Goal: Navigation & Orientation: Find specific page/section

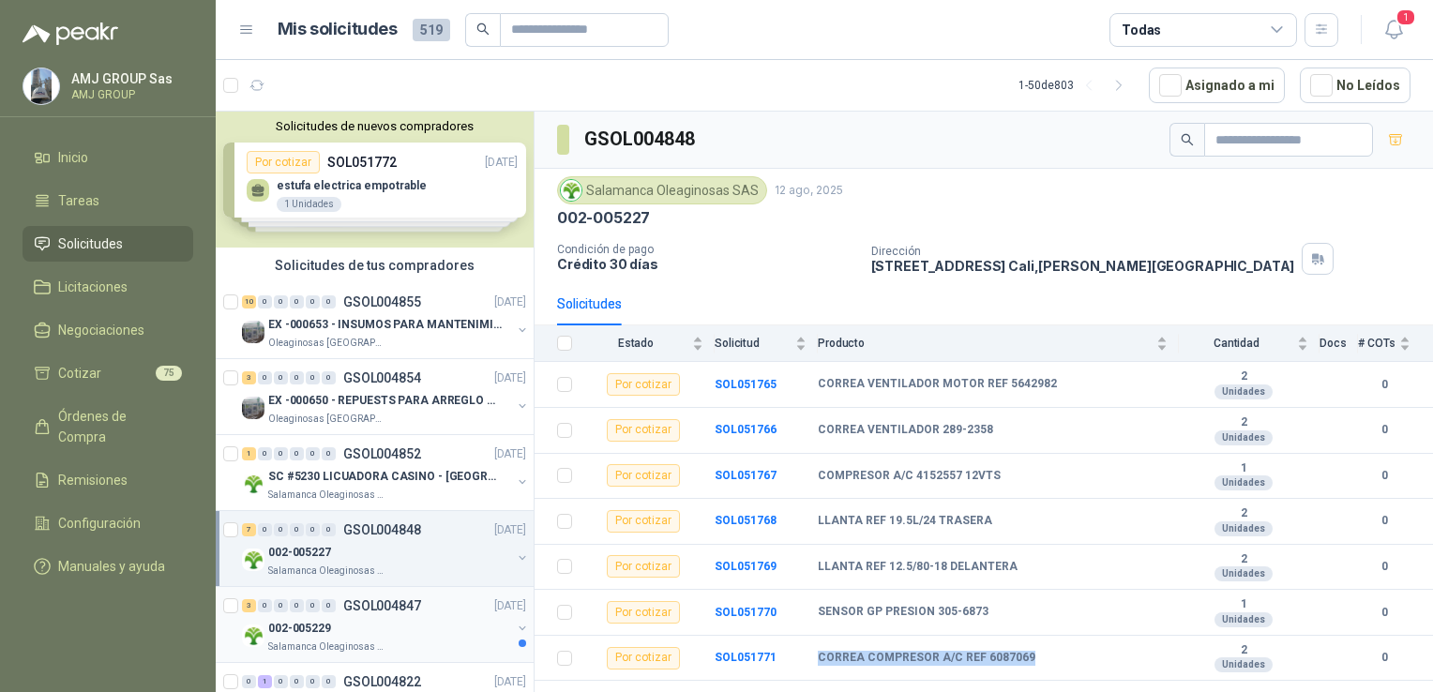
click at [356, 609] on p "GSOL004847" at bounding box center [382, 605] width 78 height 13
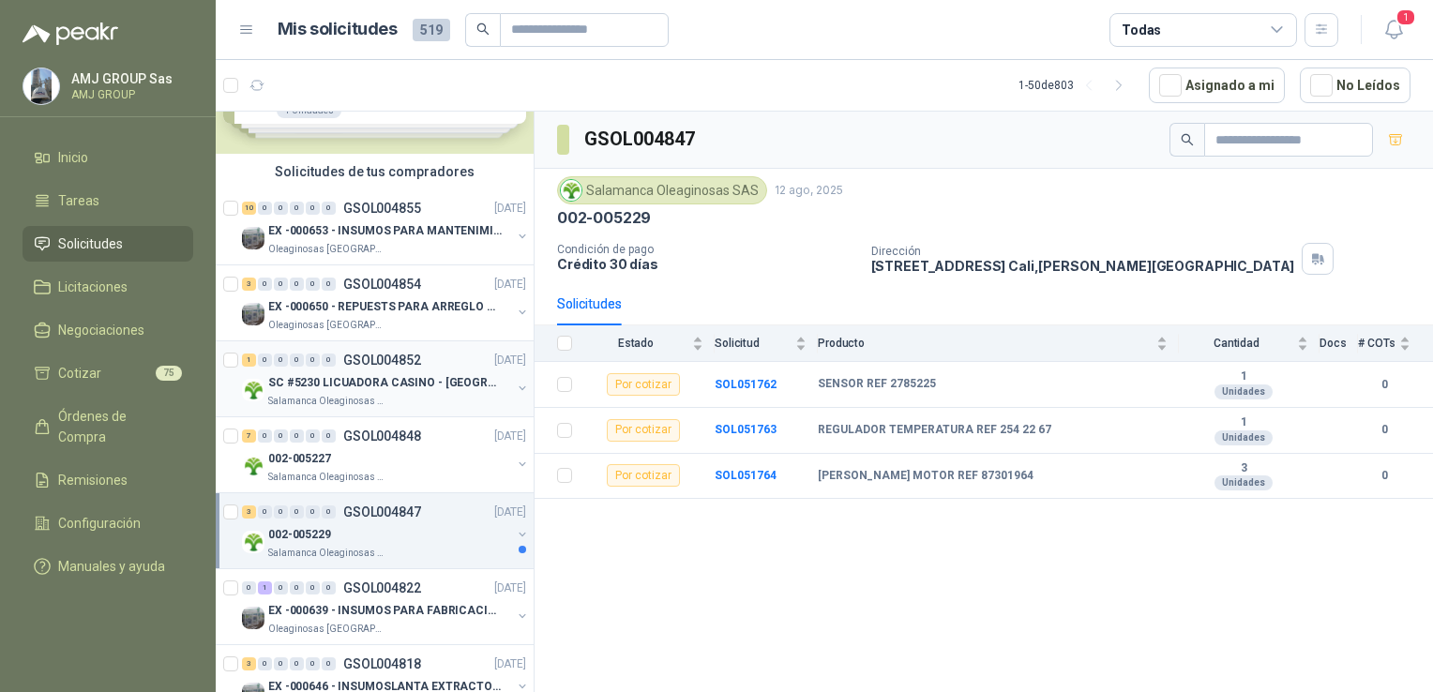
scroll to position [188, 0]
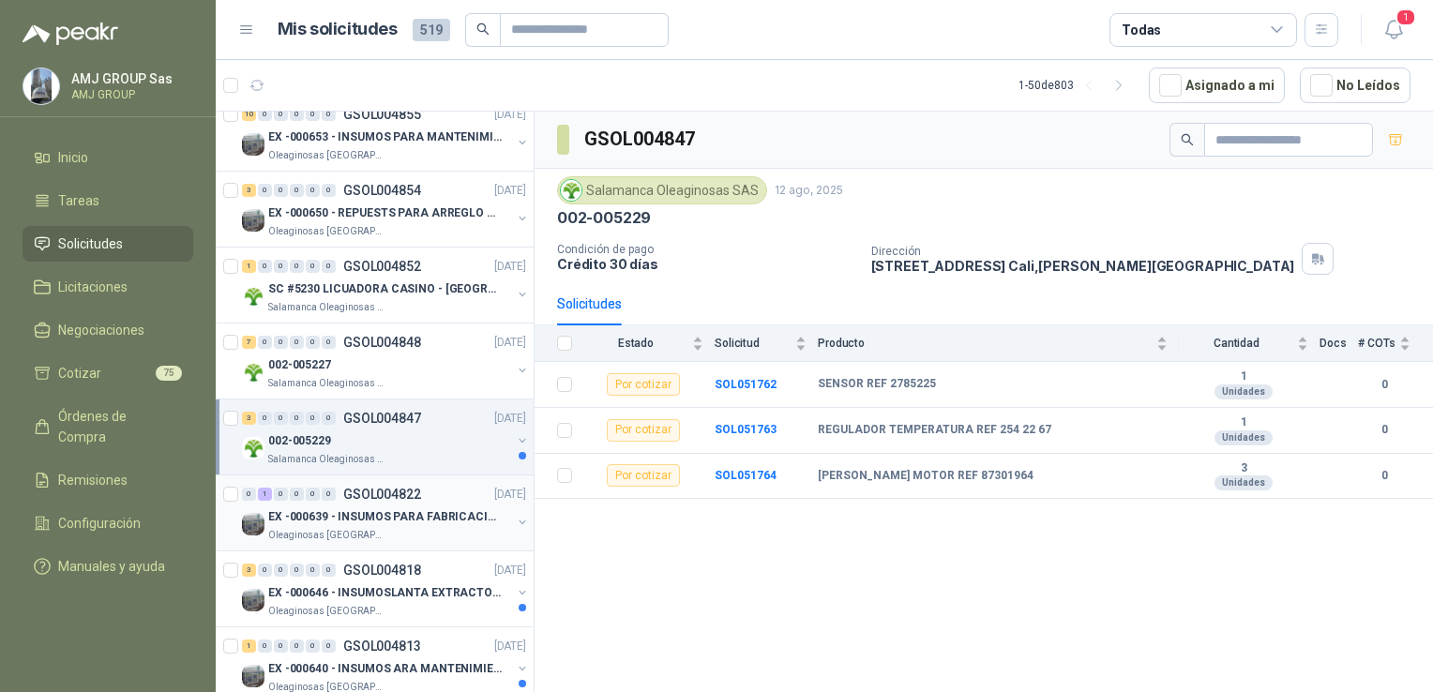
click at [413, 515] on p "EX -000639 - INSUMOS PARA FABRICACION DE MALLA TAM" at bounding box center [384, 517] width 233 height 18
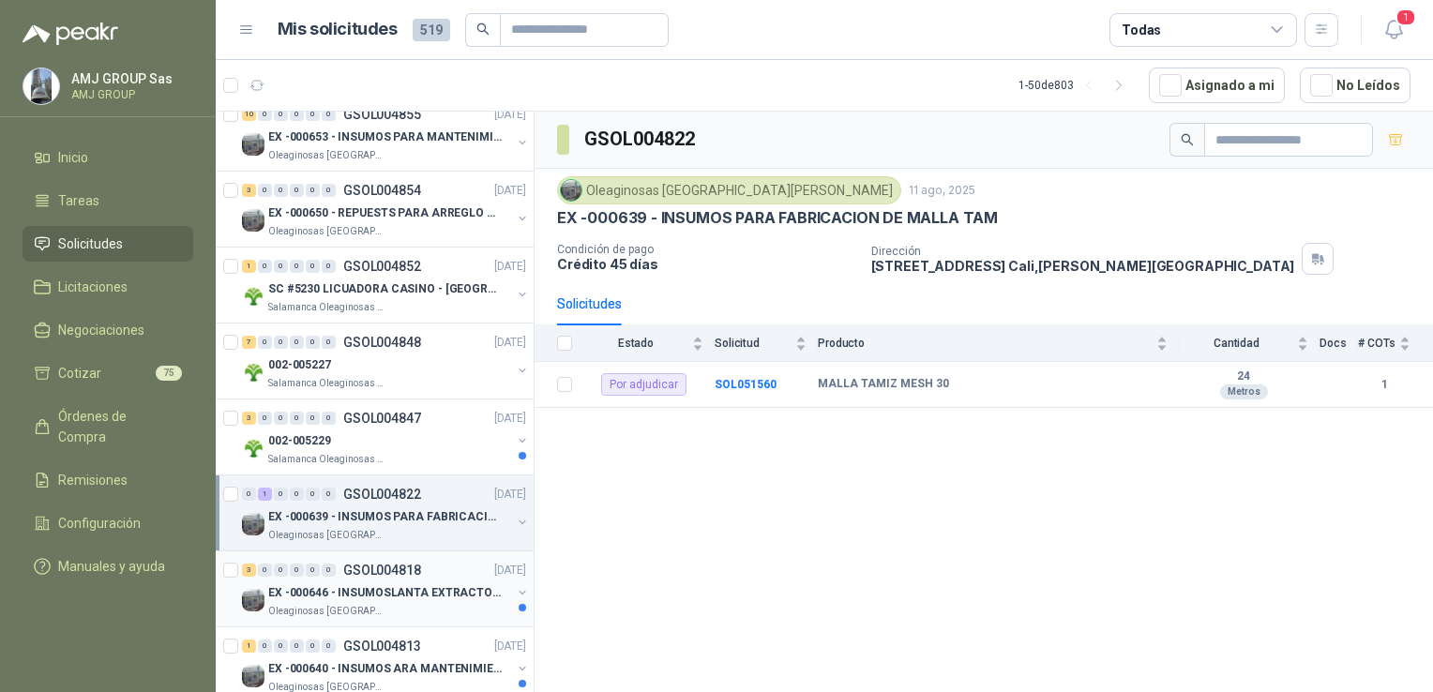
click at [389, 599] on p "EX -000646 - INSUMOSLANTA EXTRACTORA" at bounding box center [384, 593] width 233 height 18
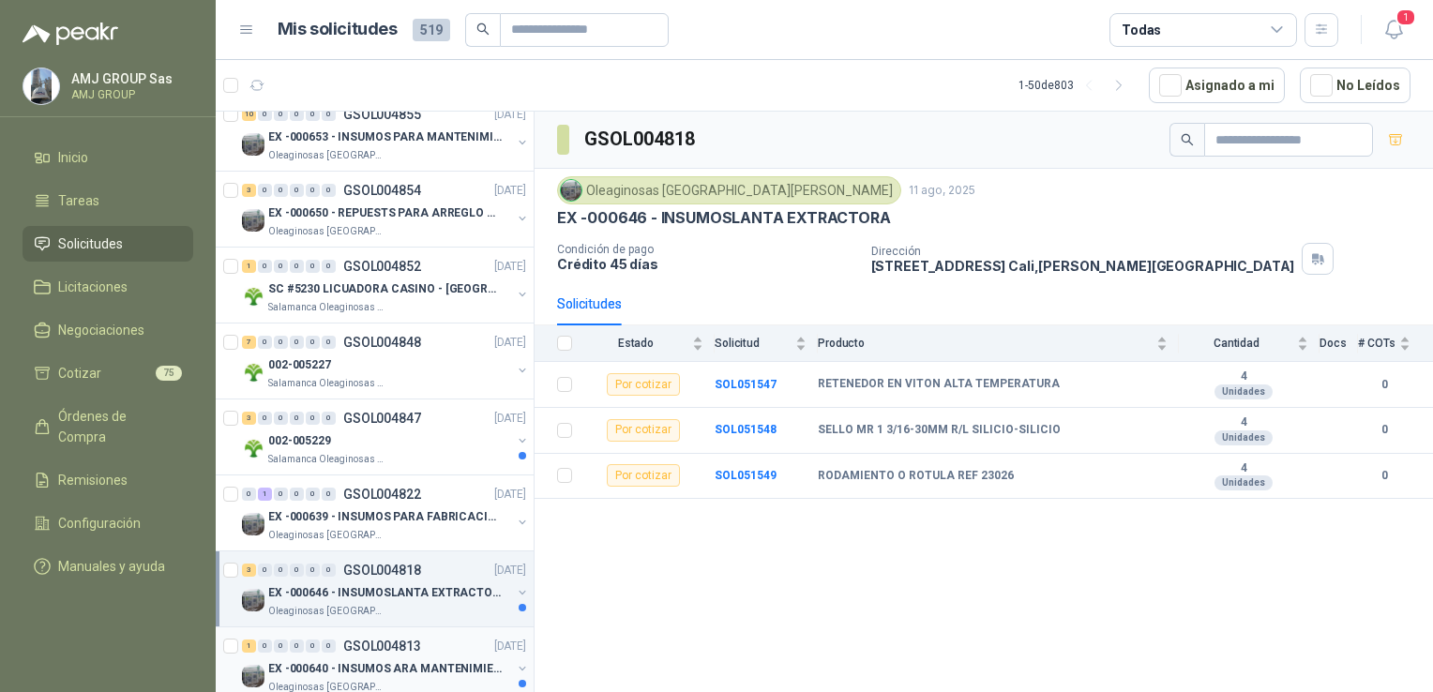
click at [394, 639] on p "GSOL004813" at bounding box center [382, 645] width 78 height 13
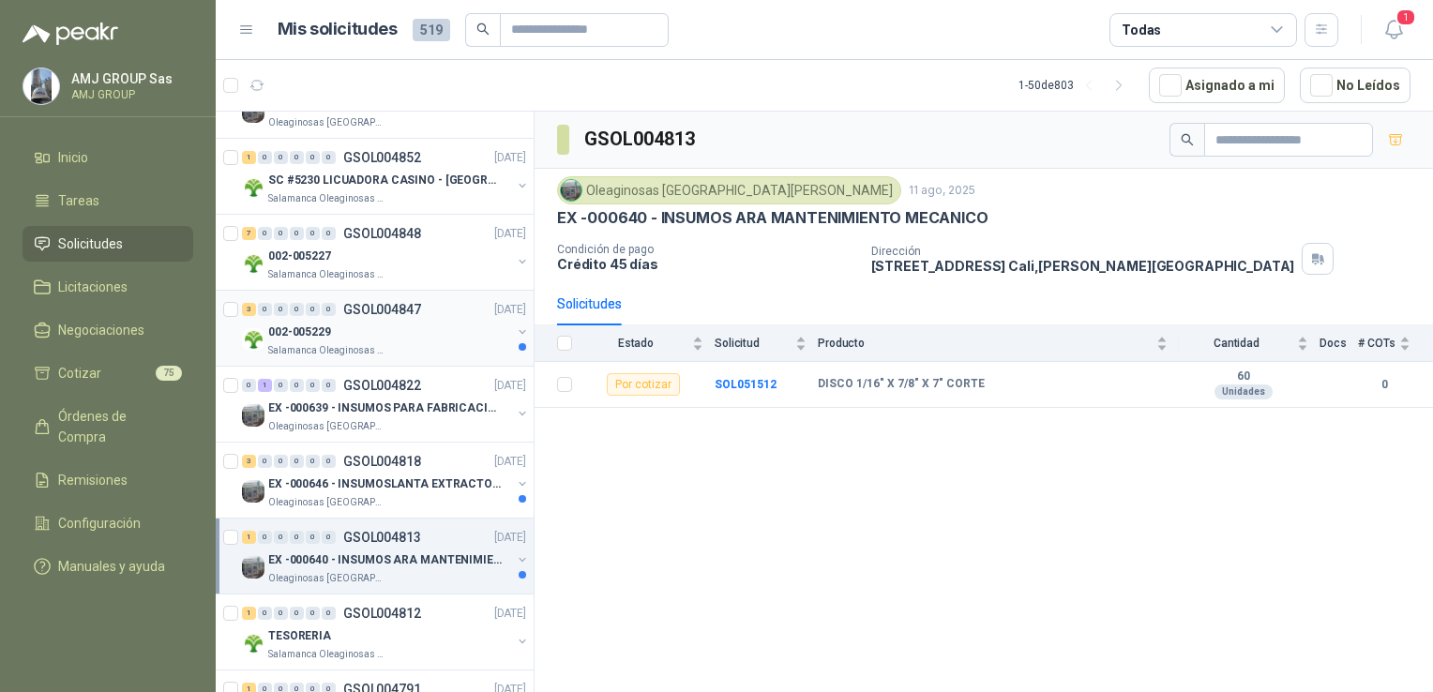
scroll to position [469, 0]
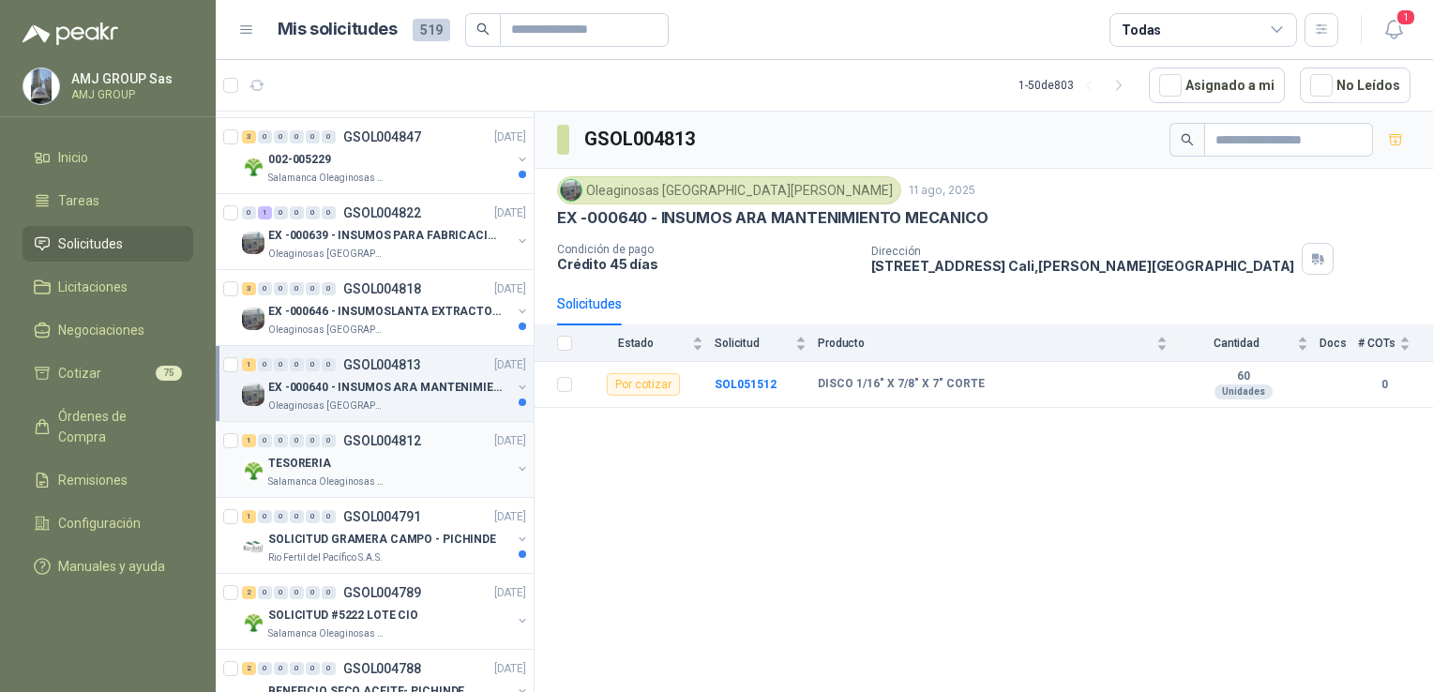
click at [377, 454] on div "TESORERIA" at bounding box center [389, 463] width 243 height 23
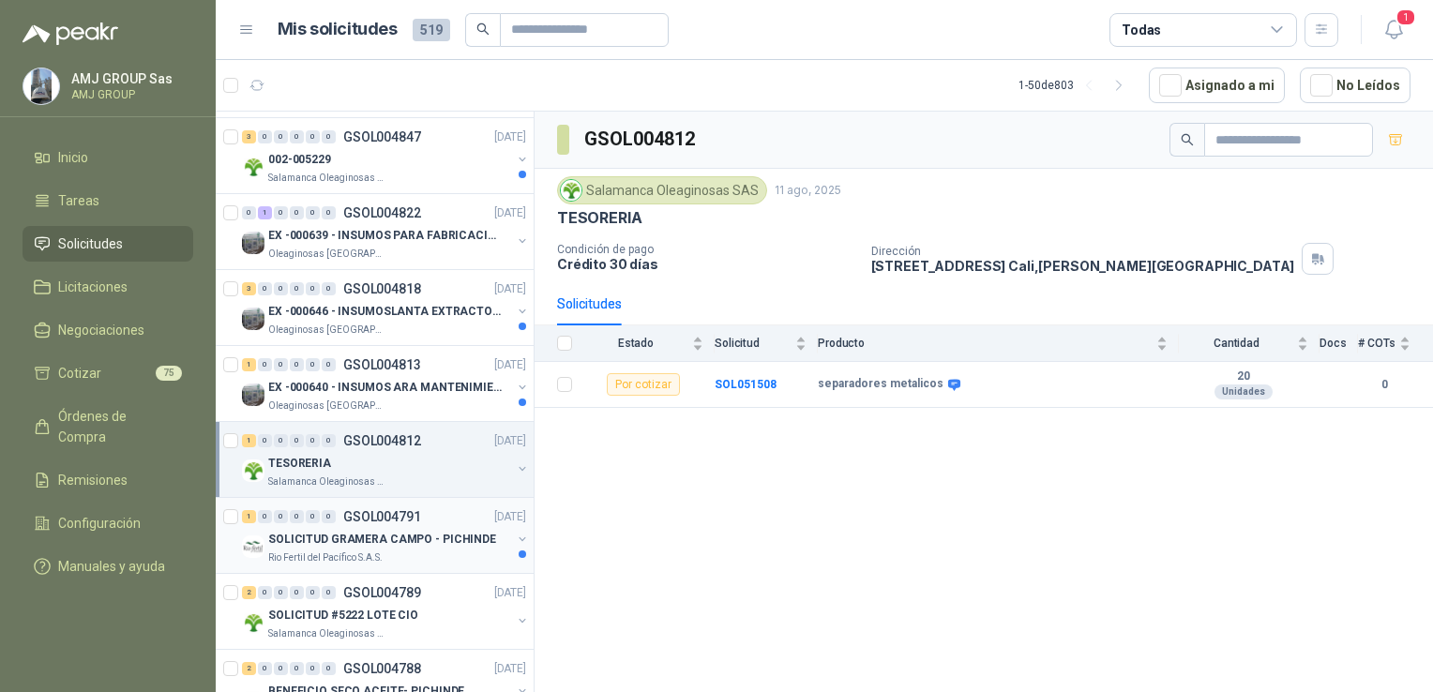
click at [384, 536] on p "SOLICITUD GRAMERA CAMPO - PICHINDE" at bounding box center [382, 540] width 228 height 18
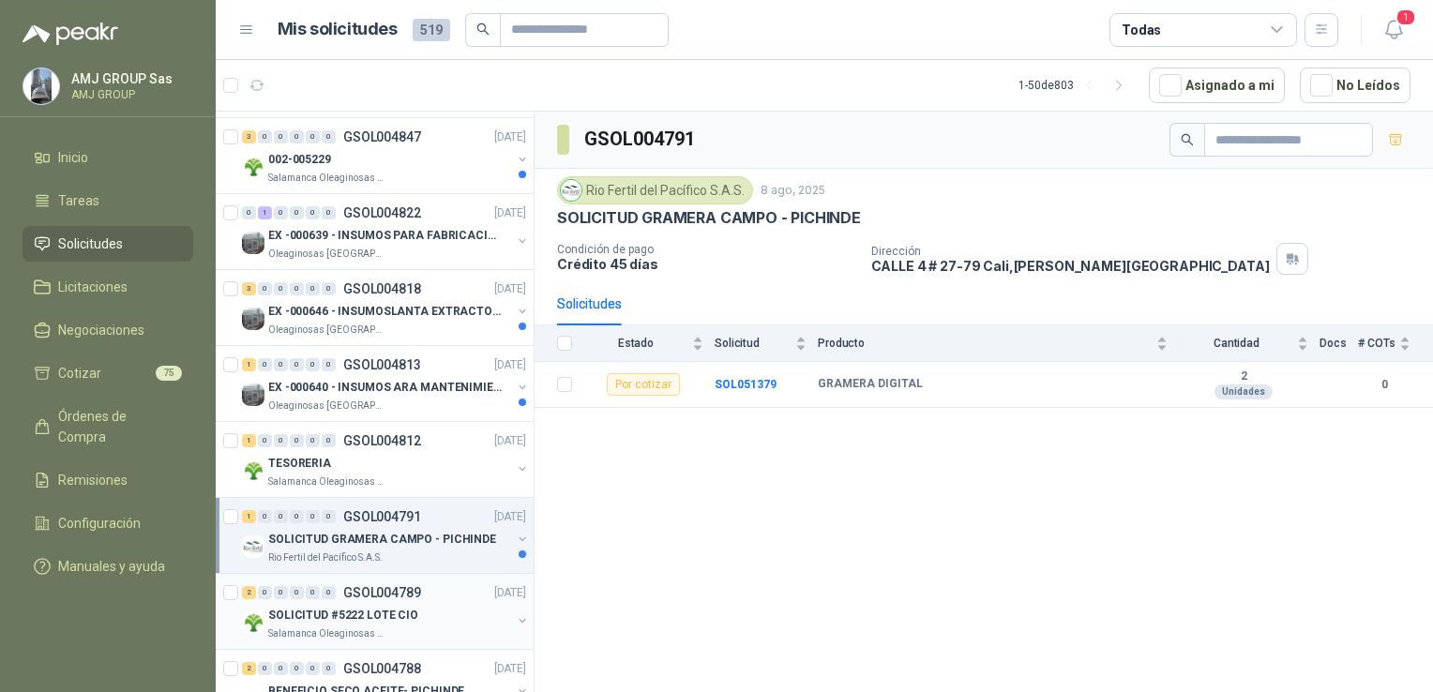
click at [404, 607] on p "SOLICITUD #5222 LOTE CIO" at bounding box center [343, 616] width 150 height 18
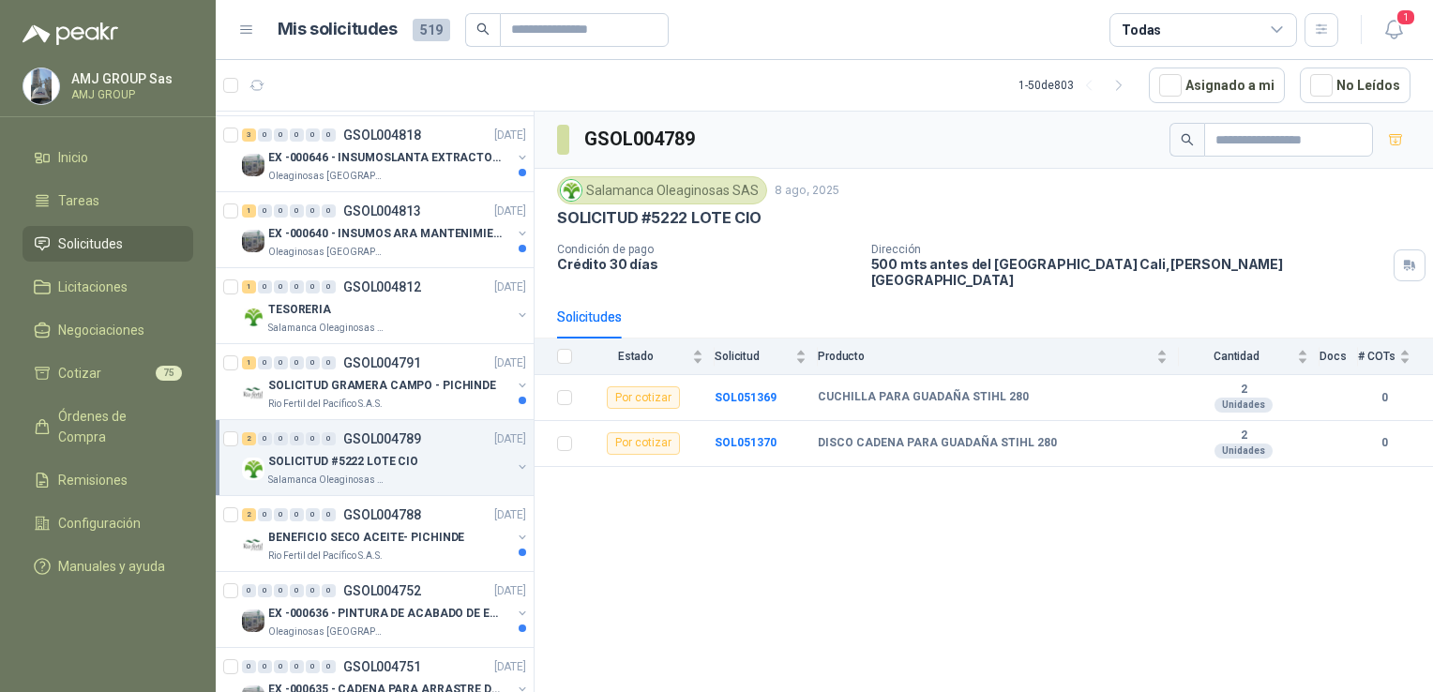
scroll to position [656, 0]
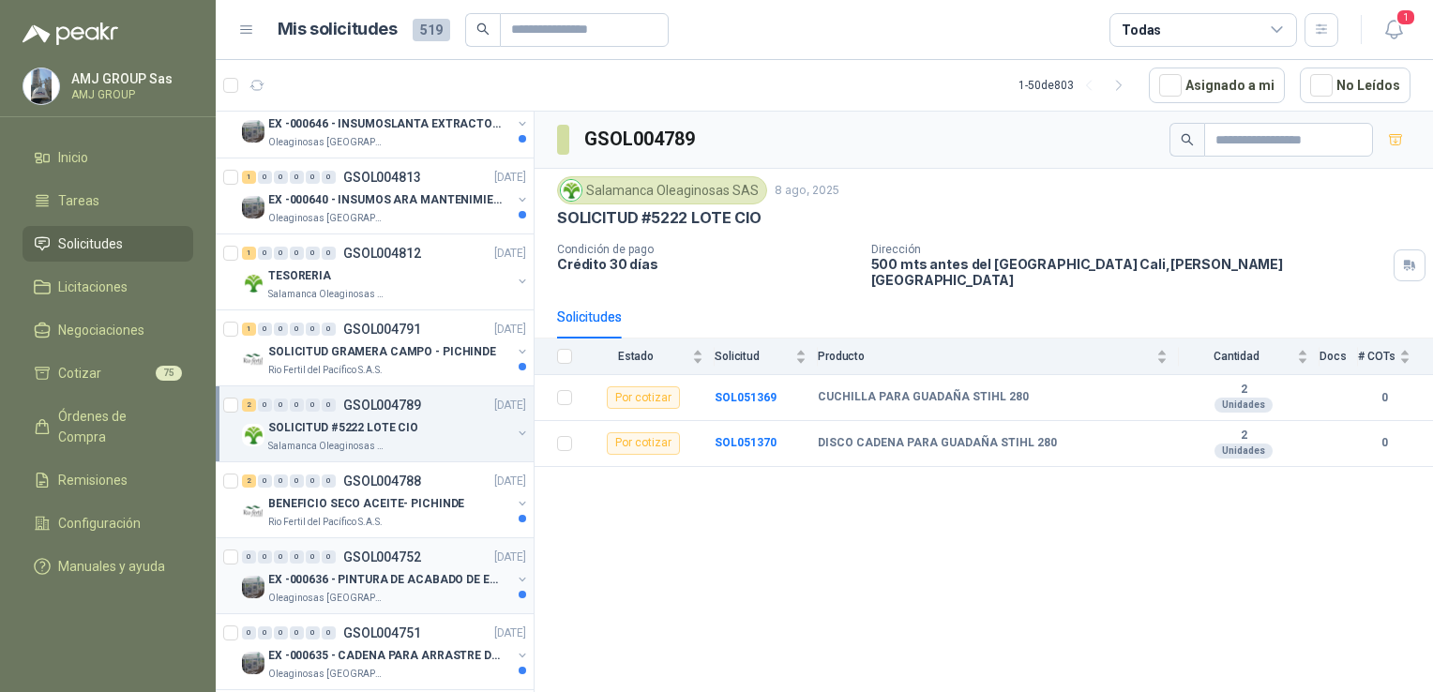
click at [409, 592] on div "Oleaginosas [GEOGRAPHIC_DATA][PERSON_NAME]" at bounding box center [389, 598] width 243 height 15
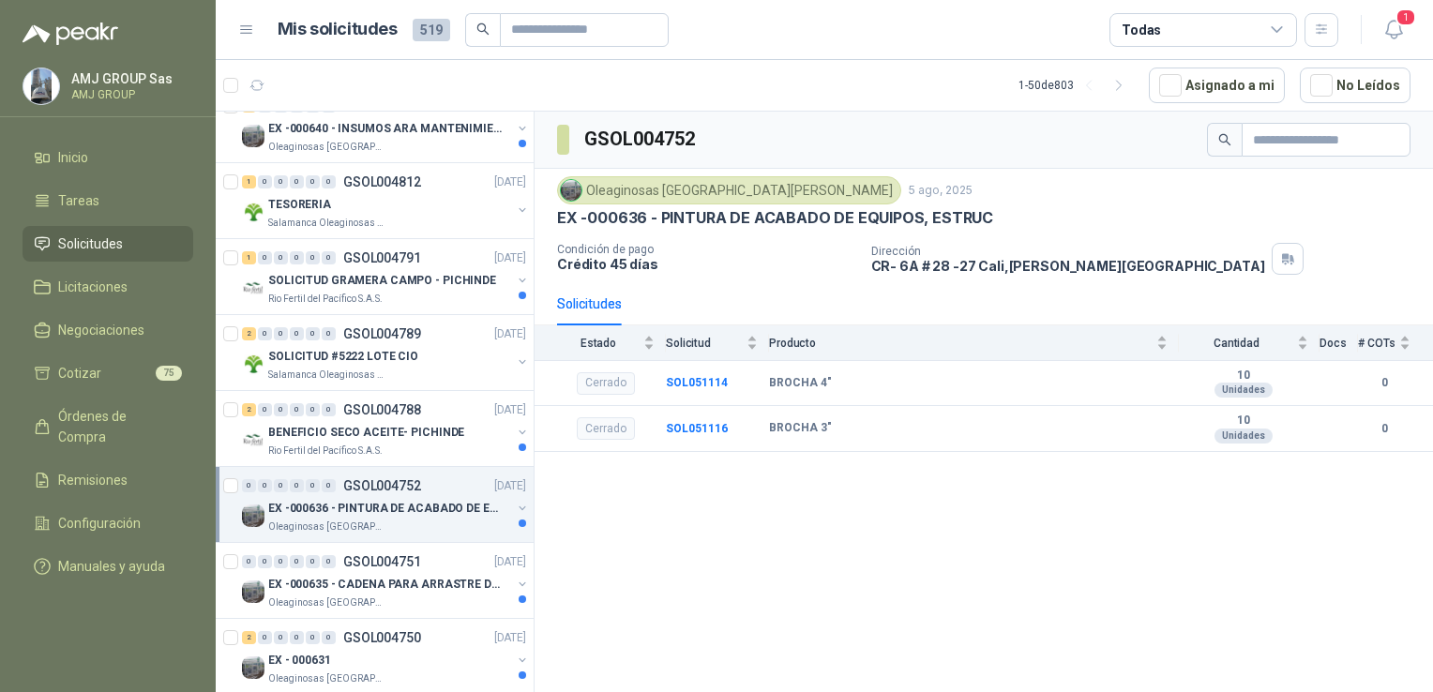
scroll to position [750, 0]
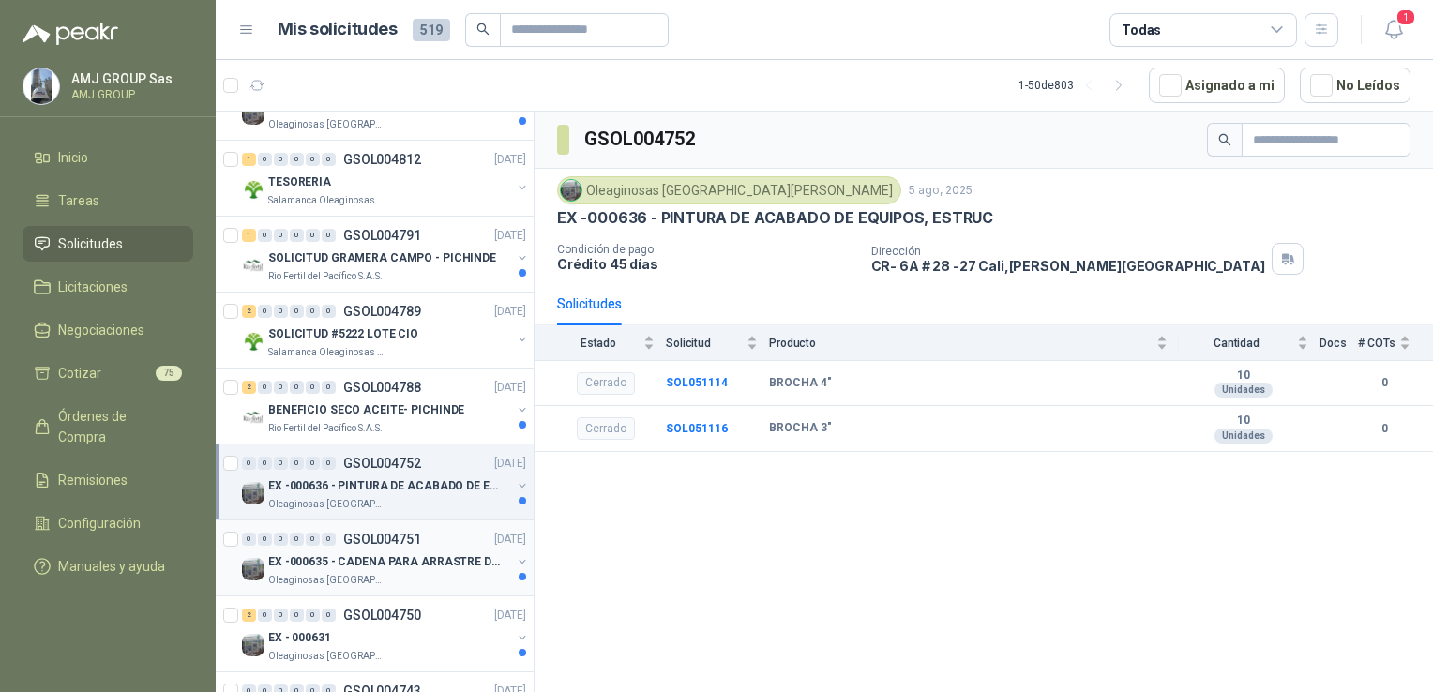
click at [423, 531] on div "0 0 0 0 0 0 GSOL004751 [DATE]" at bounding box center [386, 539] width 288 height 23
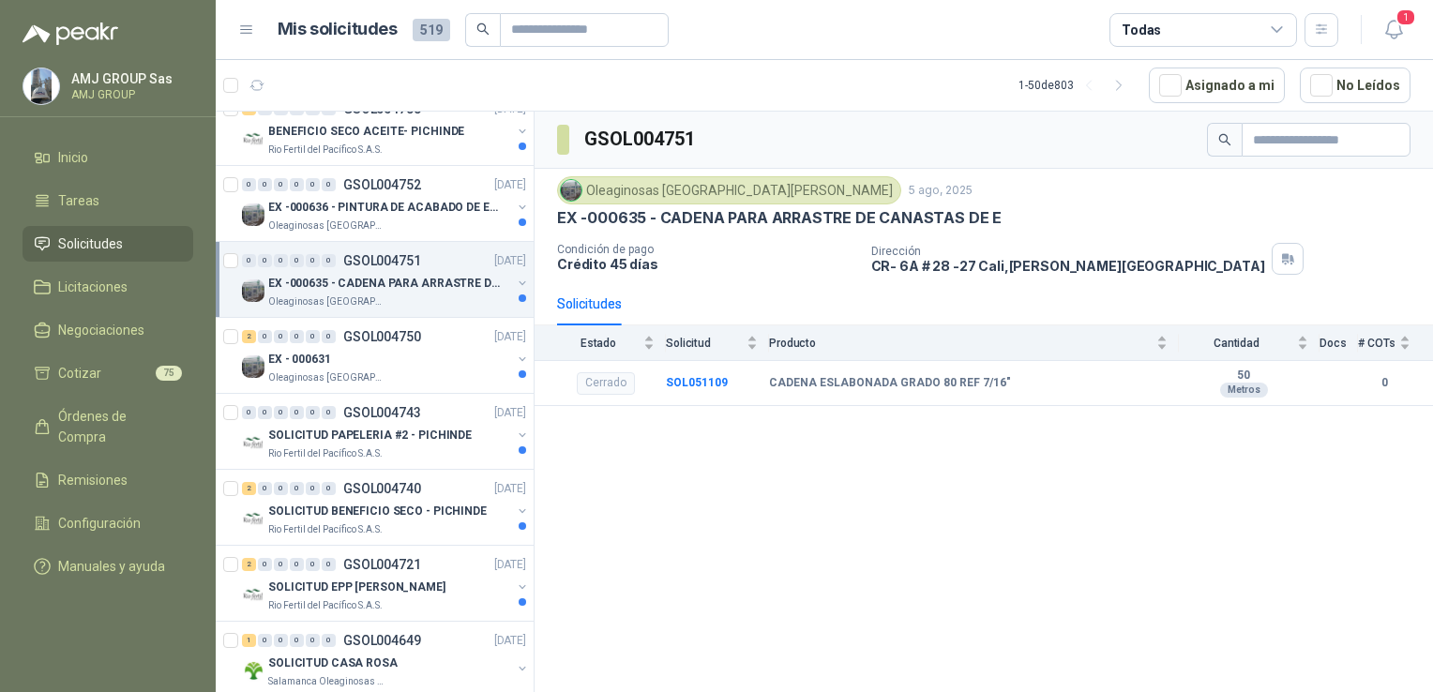
scroll to position [1031, 0]
click at [392, 345] on div "EX - 000631" at bounding box center [389, 356] width 243 height 23
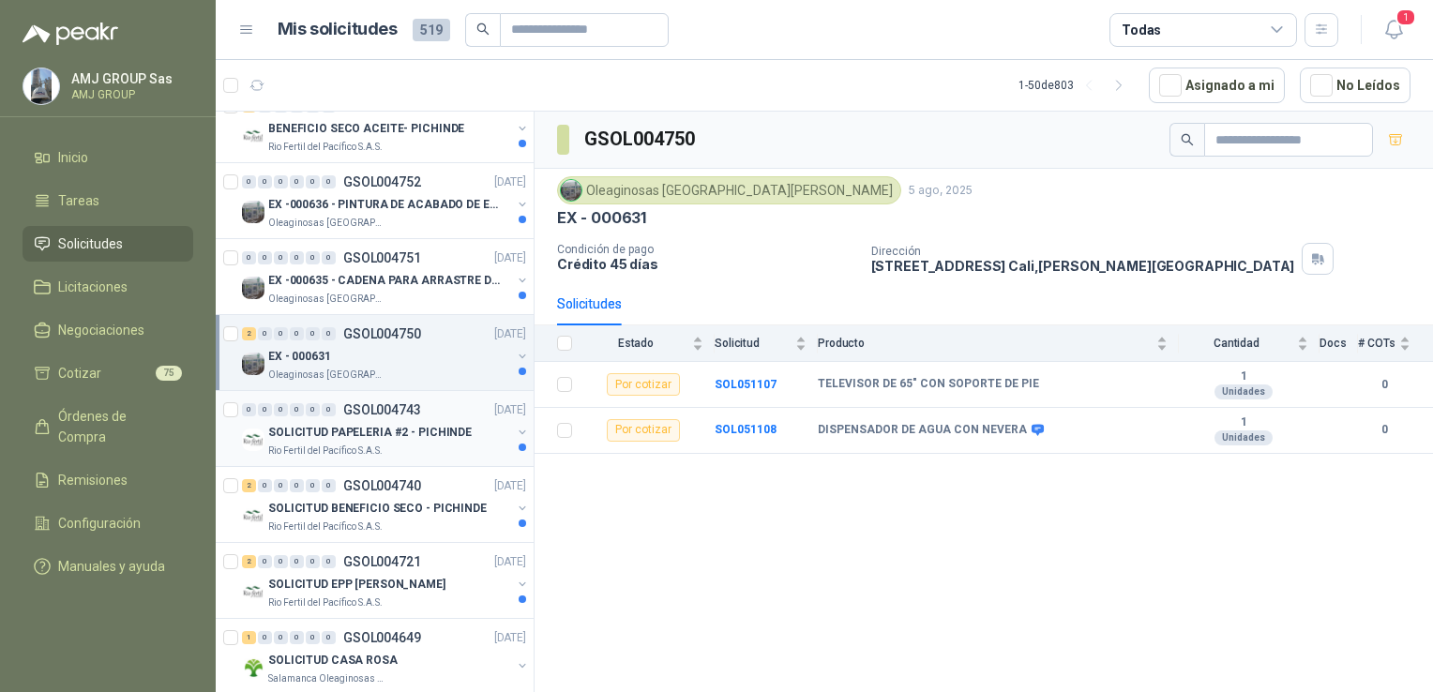
click at [439, 448] on div "Rio Fertil del Pacífico S.A.S." at bounding box center [389, 451] width 243 height 15
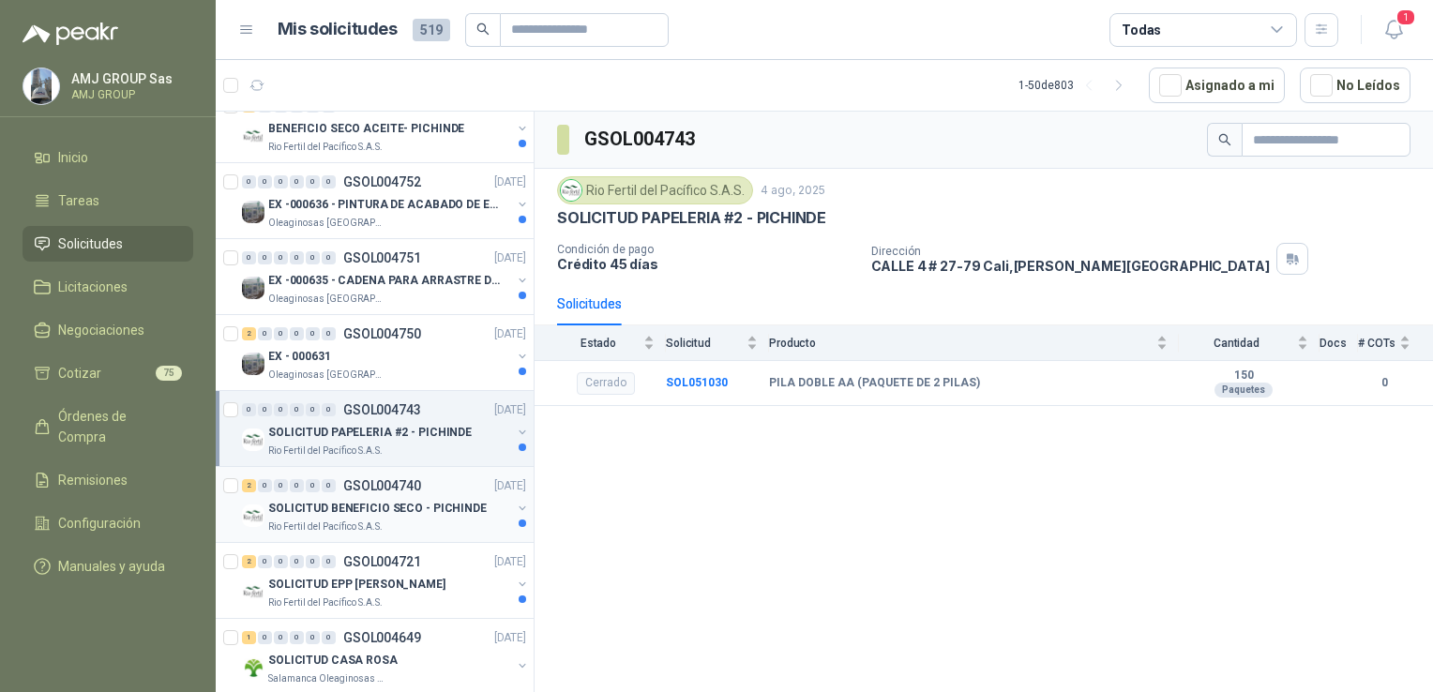
click at [448, 519] on div "Rio Fertil del Pacífico S.A.S." at bounding box center [389, 526] width 243 height 15
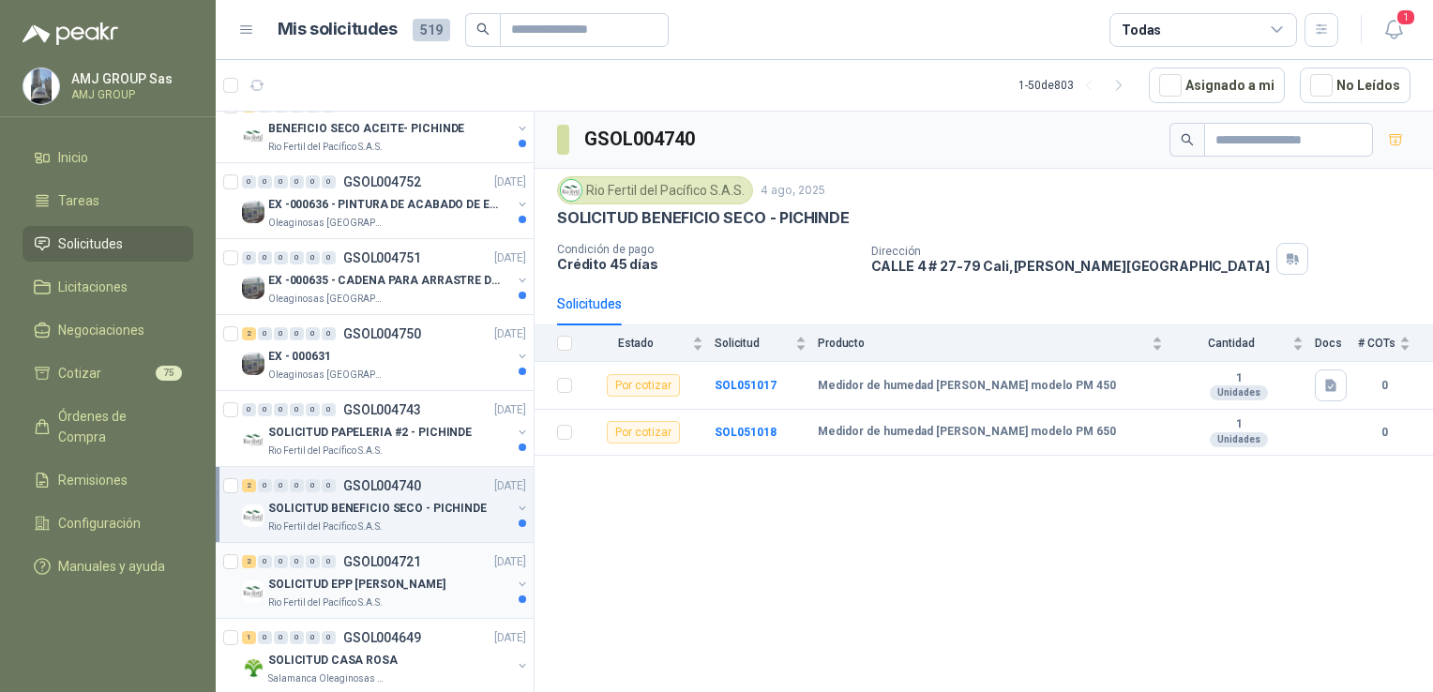
click at [458, 564] on div "2 0 0 0 0 0 GSOL004721 [DATE]" at bounding box center [386, 561] width 288 height 23
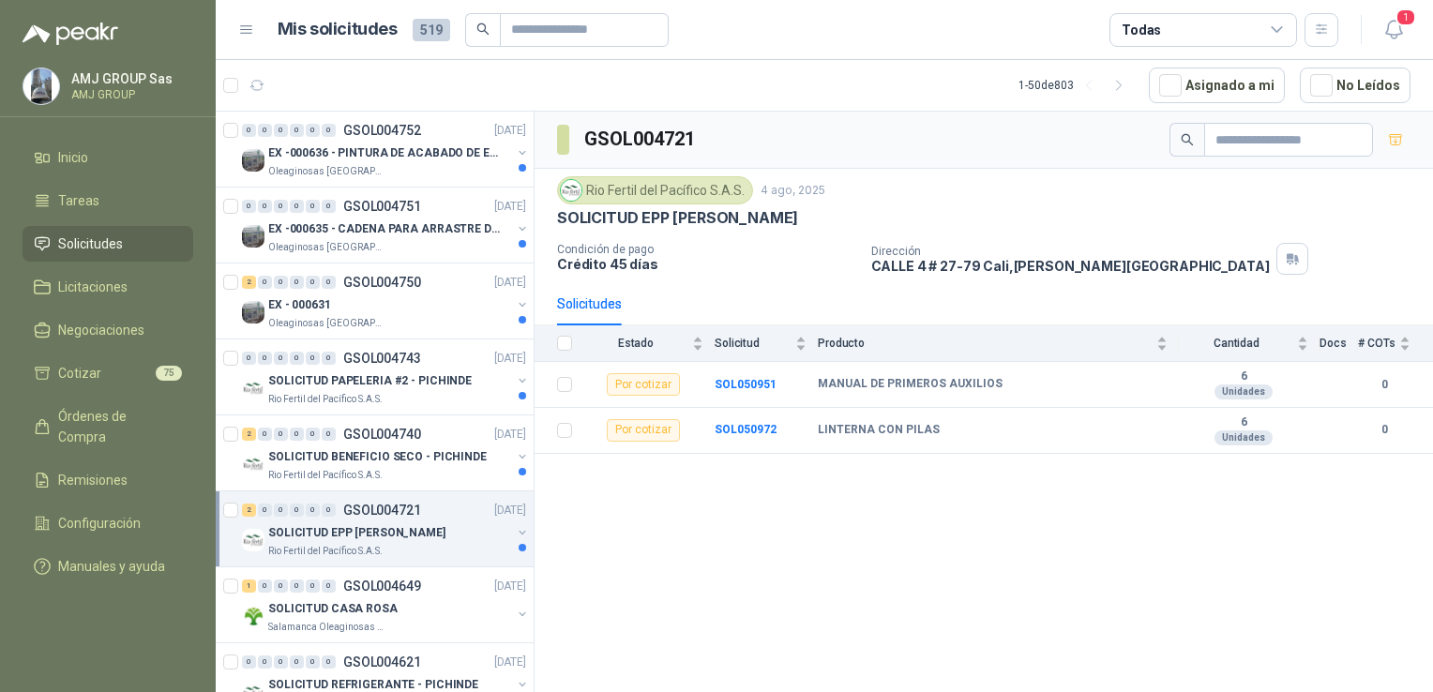
scroll to position [1125, 0]
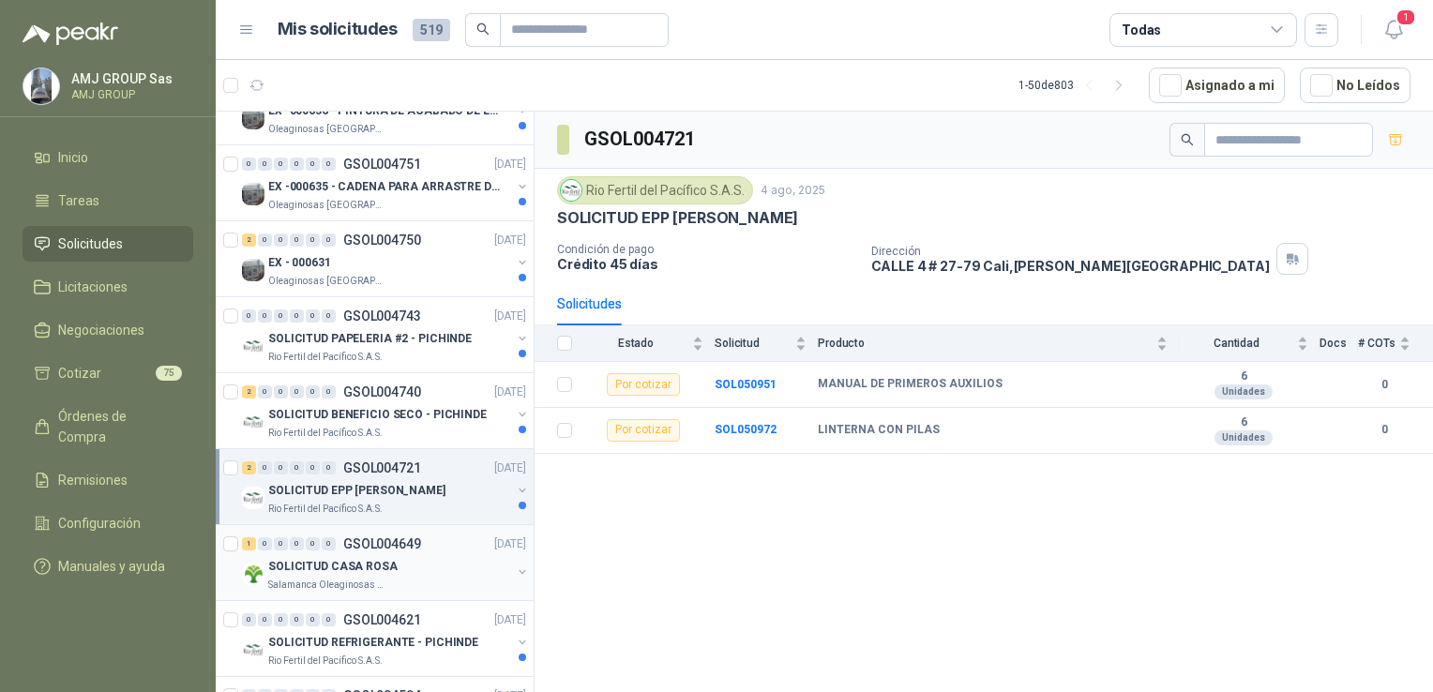
click at [451, 562] on div "SOLICITUD CASA ROSA" at bounding box center [389, 566] width 243 height 23
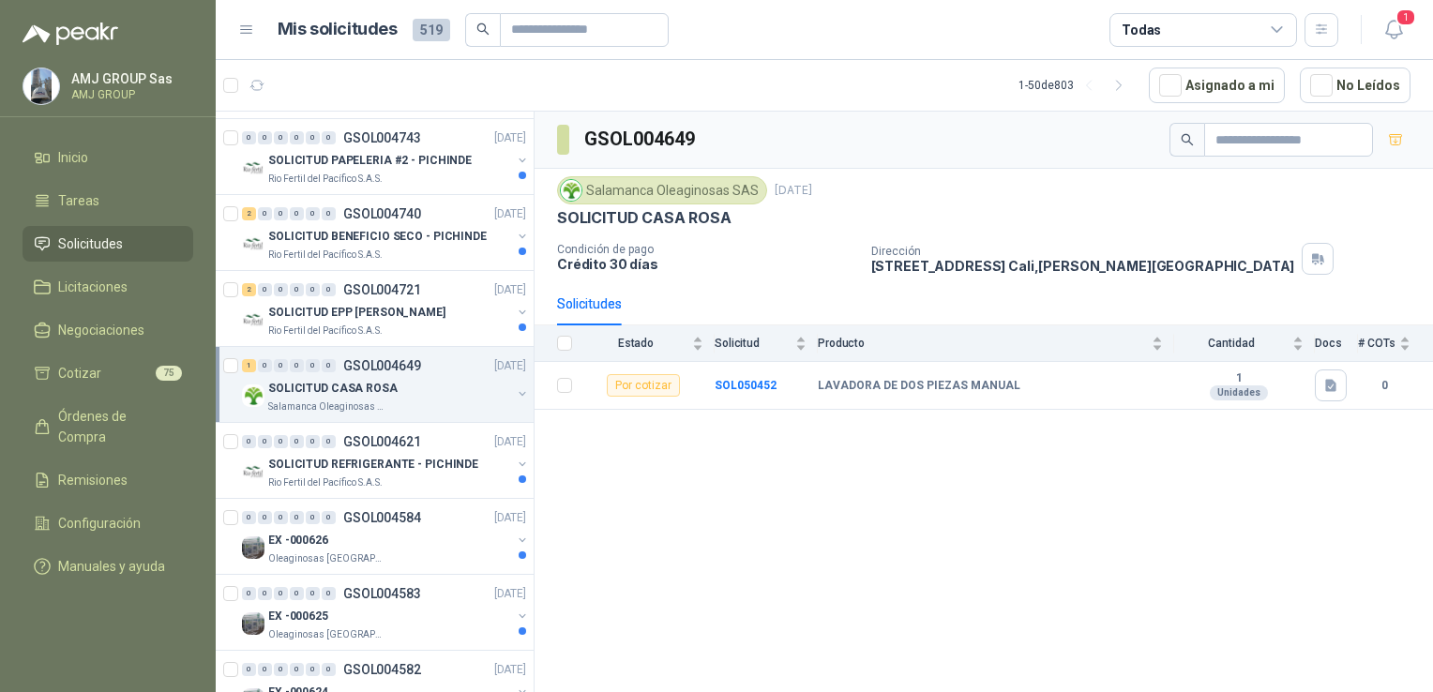
scroll to position [1313, 0]
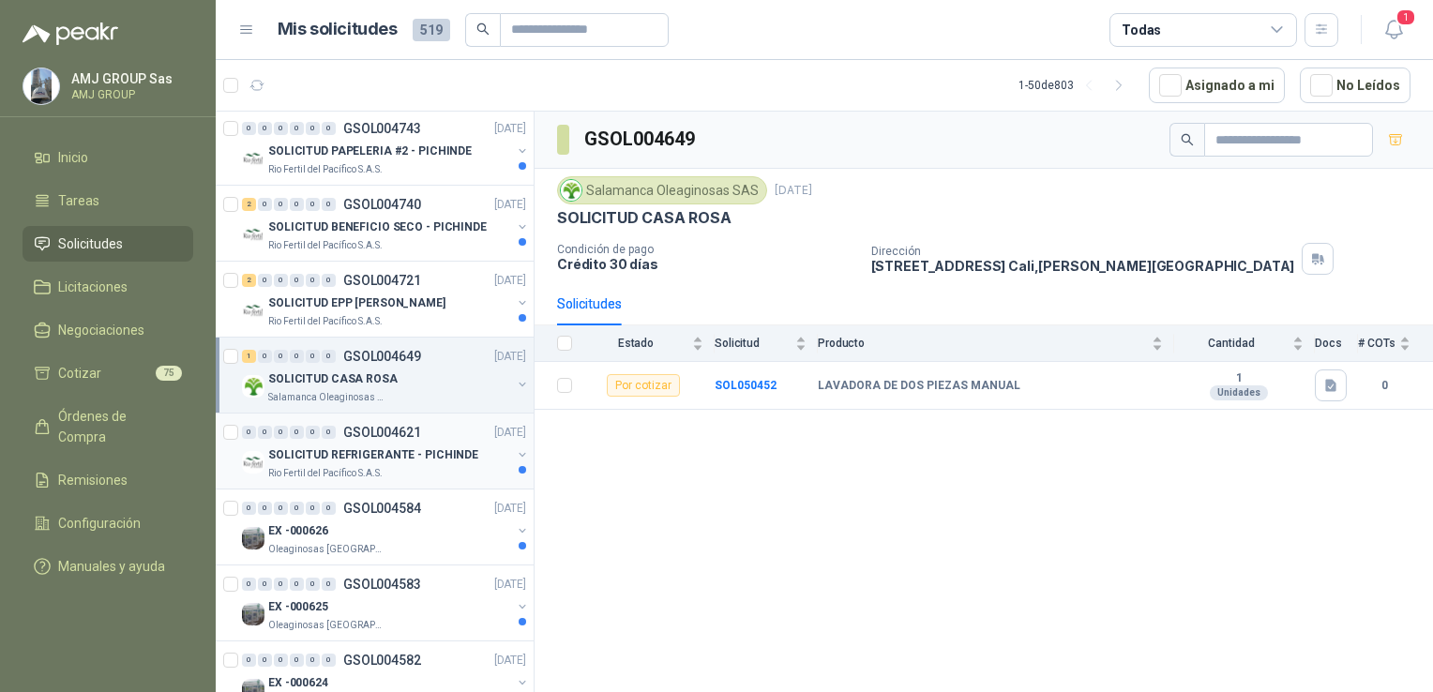
click at [386, 466] on div "Rio Fertil del Pacífico S.A.S." at bounding box center [389, 473] width 243 height 15
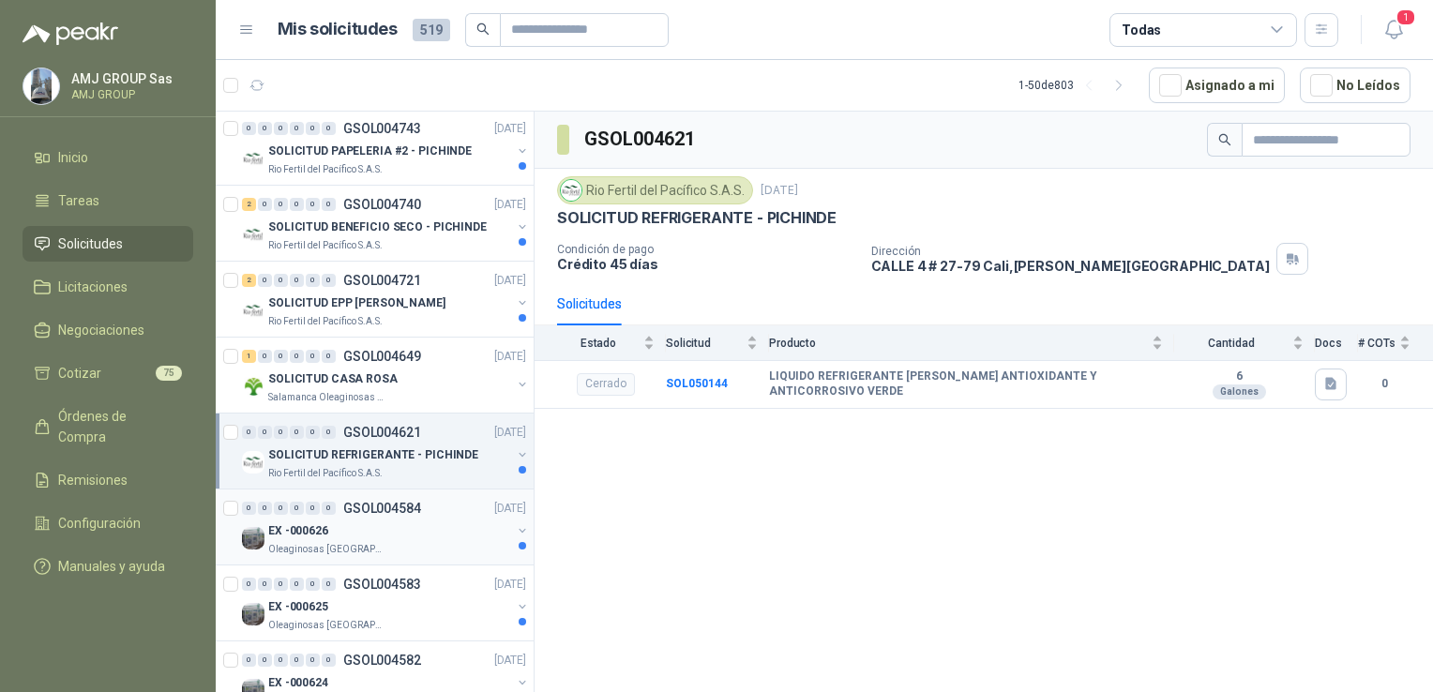
click at [406, 535] on div "EX -000626" at bounding box center [389, 530] width 243 height 23
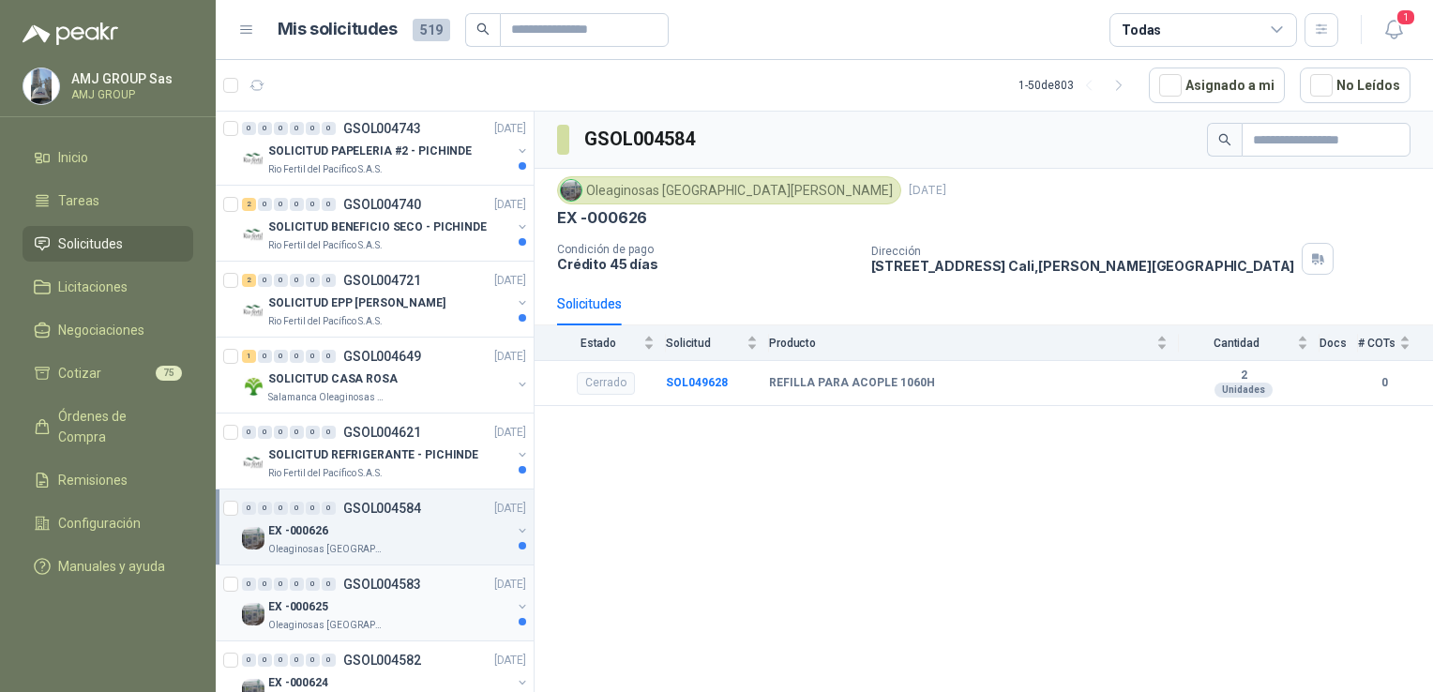
click at [421, 565] on div "0 0 0 0 0 0 GSOL004583 [DATE] EX -000625 Oleaginosas [GEOGRAPHIC_DATA][PERSON_N…" at bounding box center [375, 603] width 318 height 76
click at [417, 605] on div "EX -000625" at bounding box center [389, 606] width 243 height 23
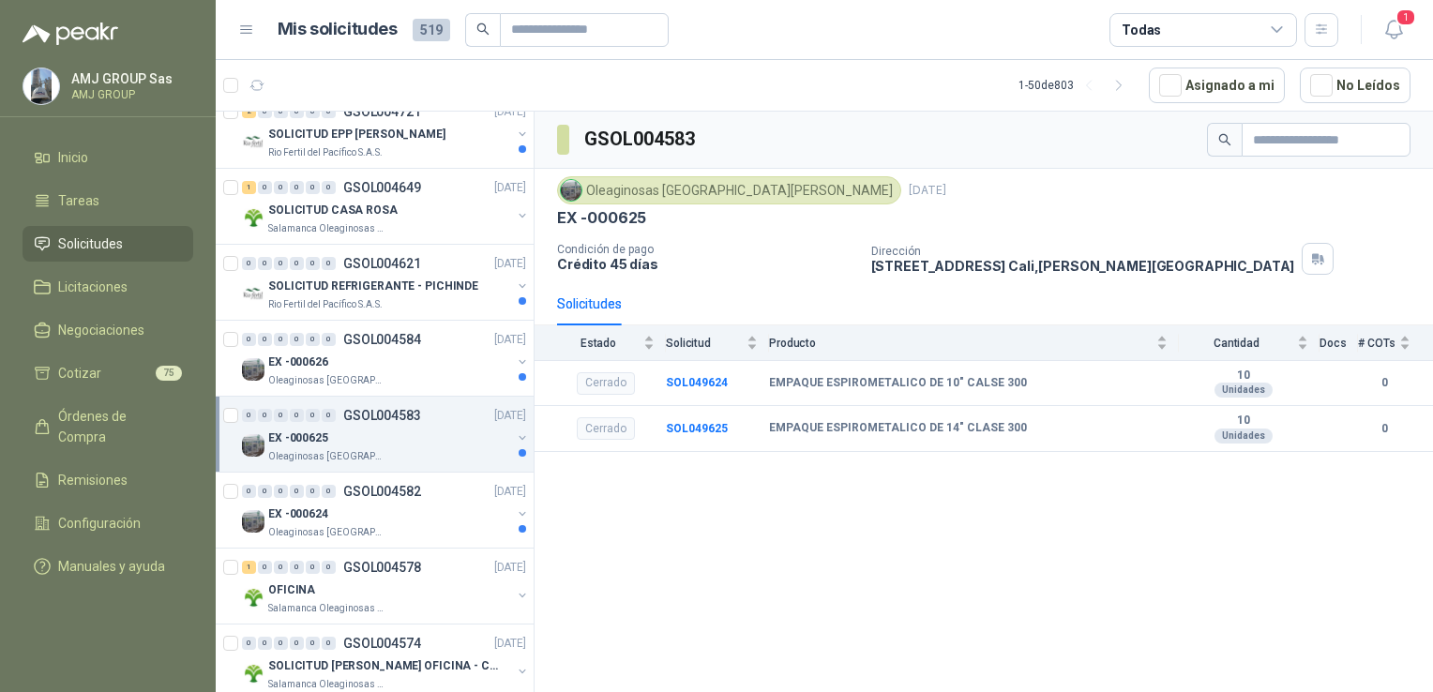
scroll to position [1500, 0]
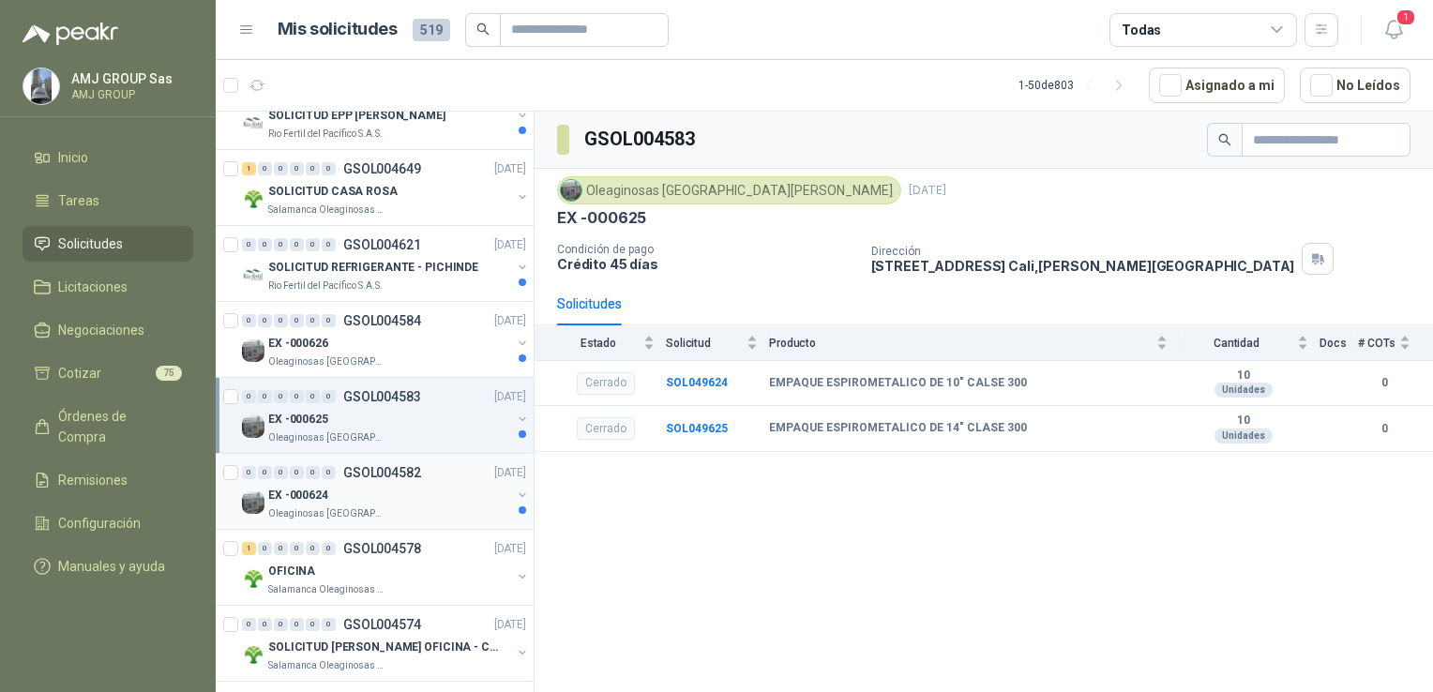
click at [412, 508] on div "Oleaginosas [GEOGRAPHIC_DATA][PERSON_NAME]" at bounding box center [389, 513] width 243 height 15
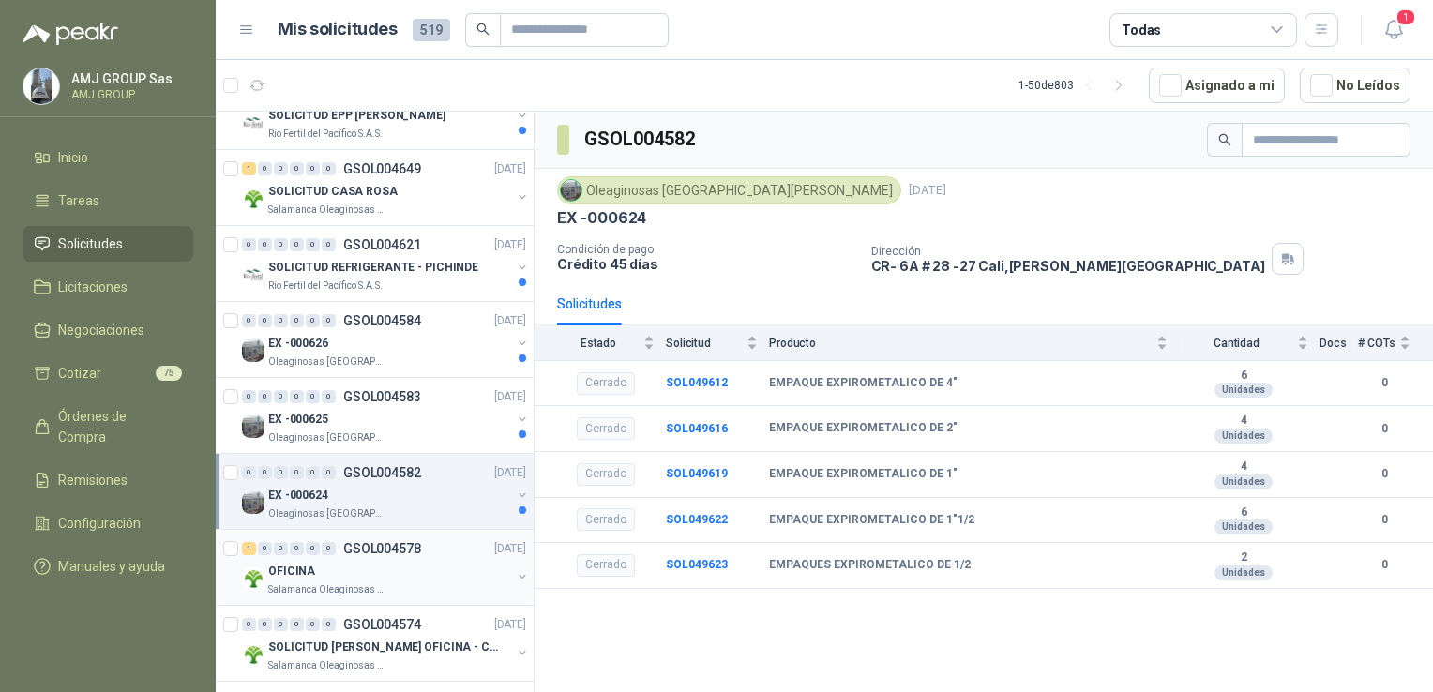
click at [408, 566] on div "OFICINA" at bounding box center [389, 571] width 243 height 23
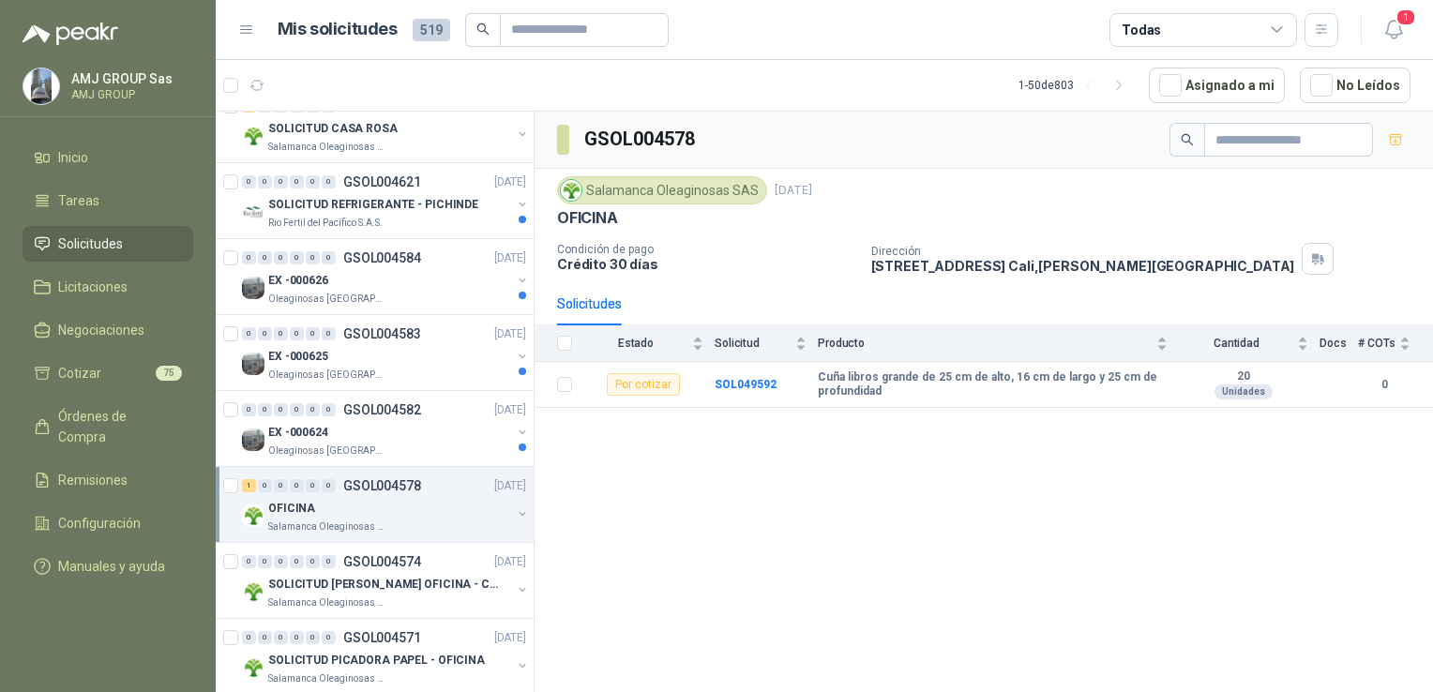
scroll to position [1594, 0]
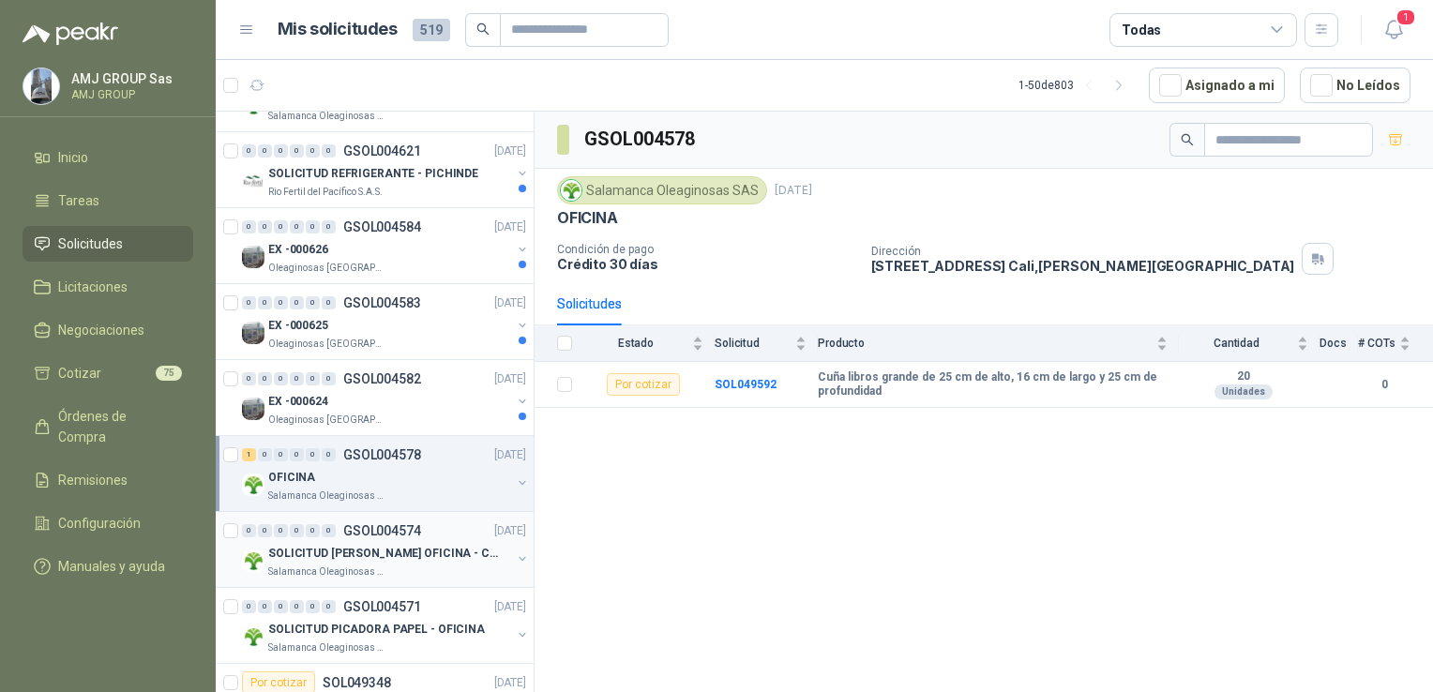
click at [413, 581] on div "0 0 0 0 0 0 GSOL004574 [DATE] SOLICITUD [PERSON_NAME] OFICINA - CALI Salamanca …" at bounding box center [375, 550] width 318 height 76
click at [408, 545] on p "SOLICITUD [PERSON_NAME] OFICINA - CALI" at bounding box center [384, 554] width 233 height 18
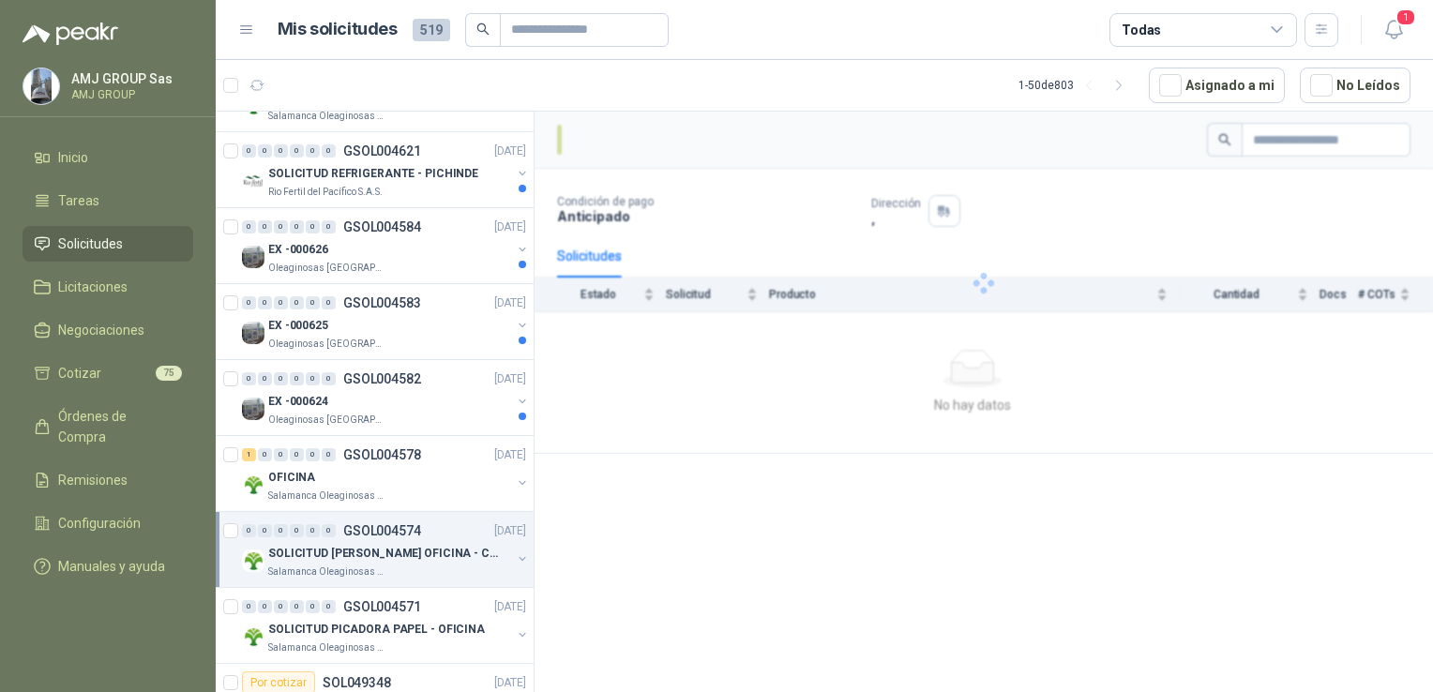
click at [408, 545] on p "SOLICITUD [PERSON_NAME] OFICINA - CALI" at bounding box center [384, 554] width 233 height 18
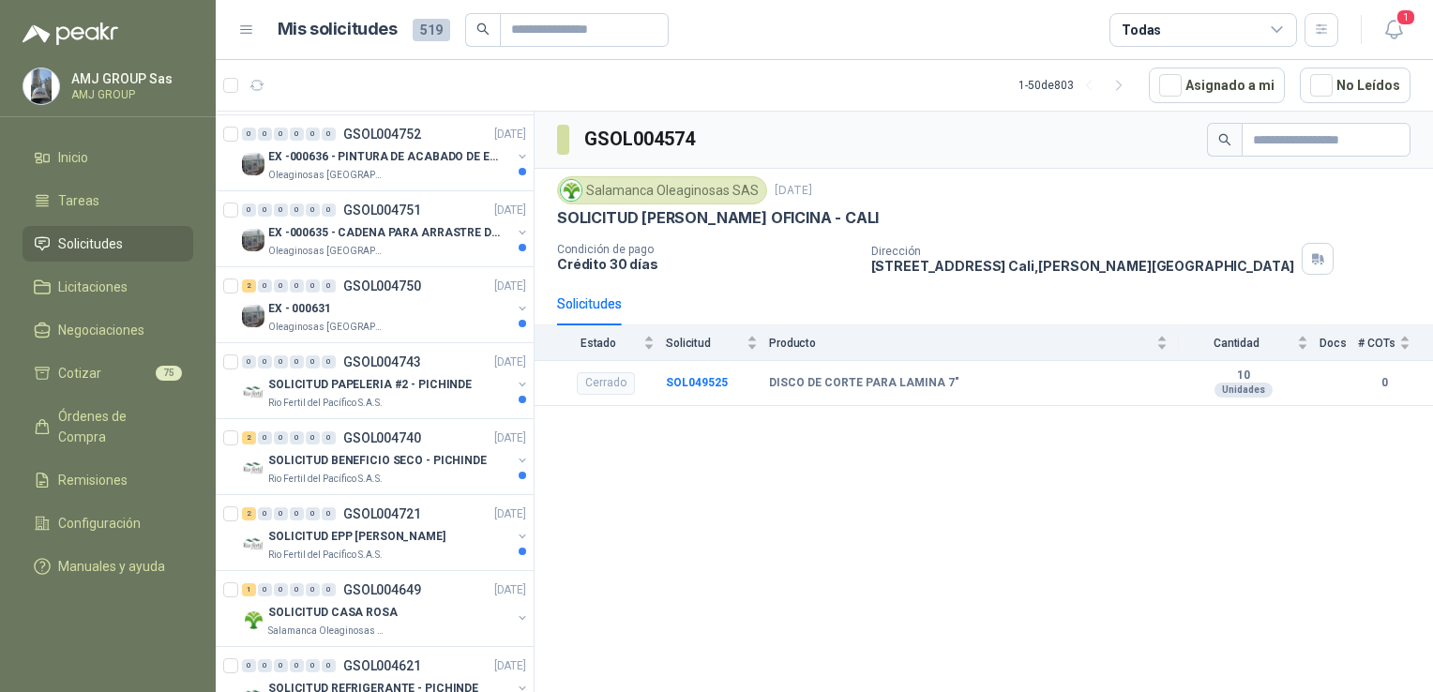
scroll to position [938, 0]
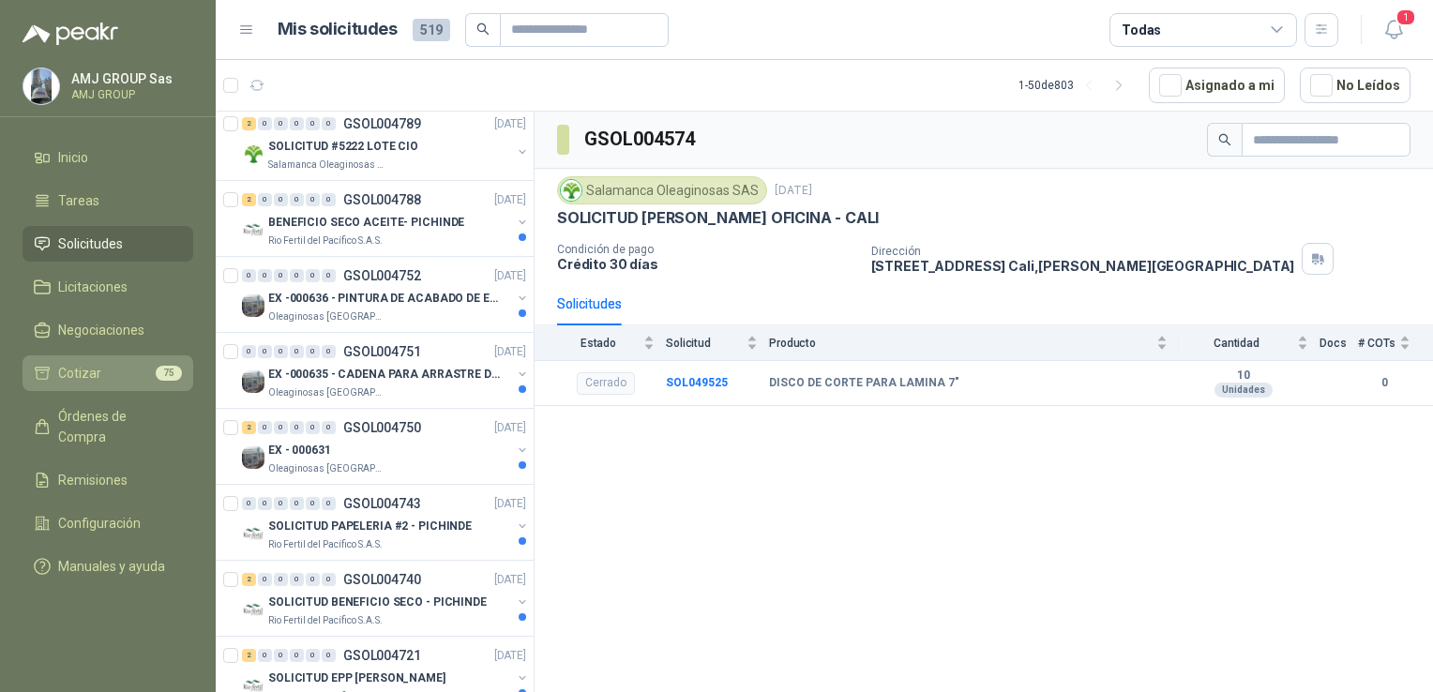
click at [143, 381] on li "Cotizar 75" at bounding box center [108, 373] width 148 height 21
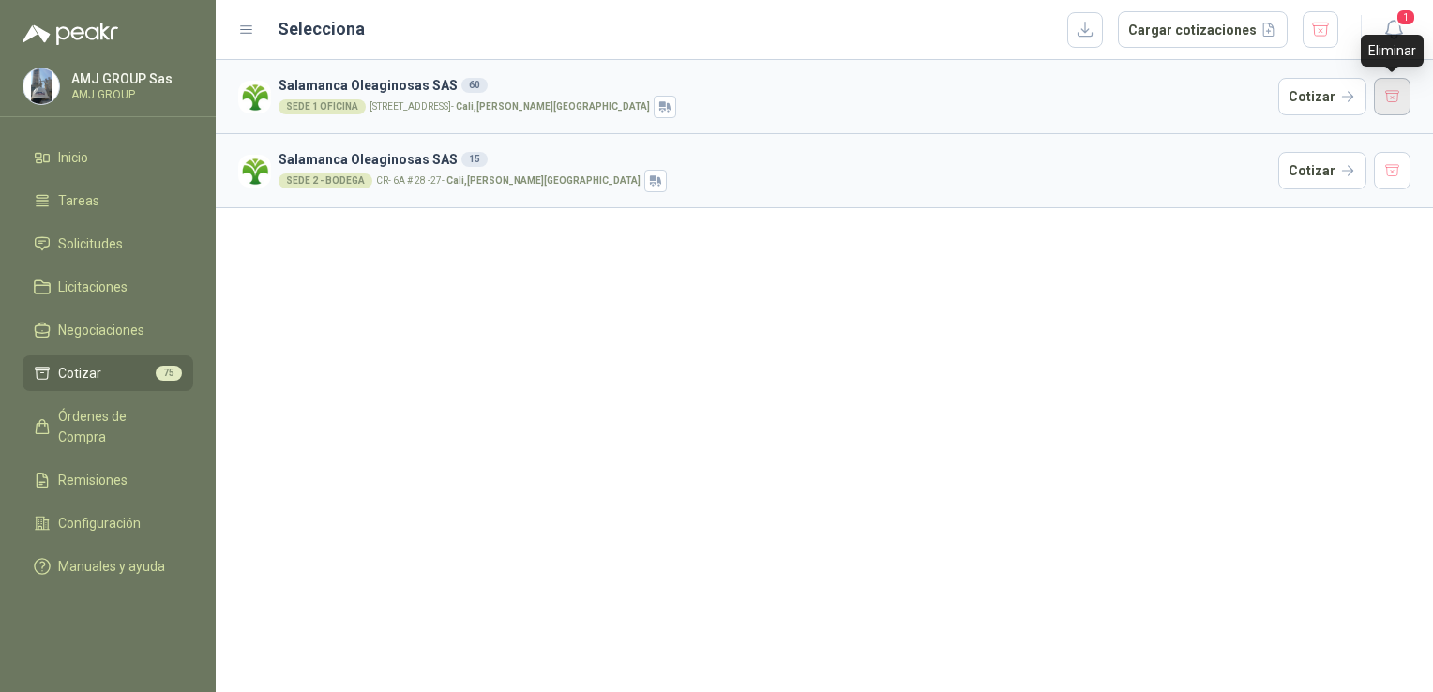
click at [1392, 103] on button "button" at bounding box center [1393, 97] width 38 height 38
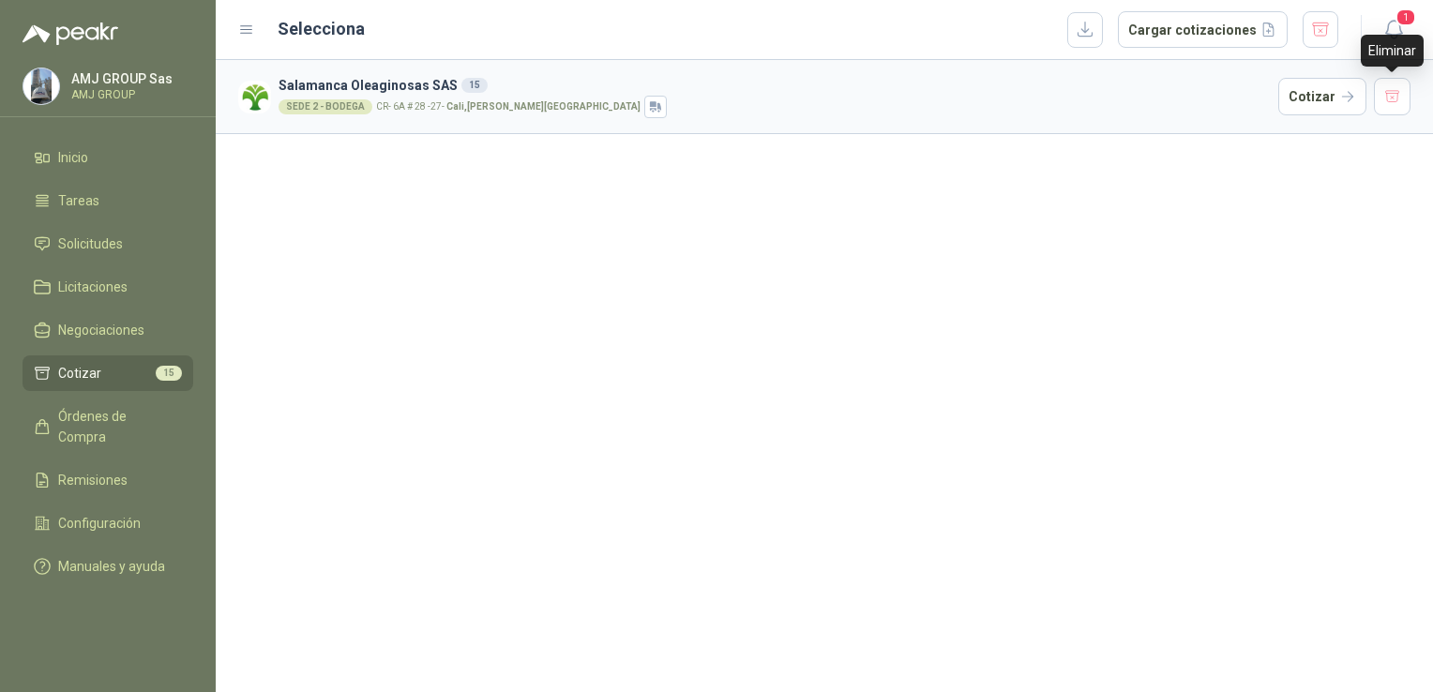
click at [1392, 103] on button "button" at bounding box center [1393, 97] width 38 height 38
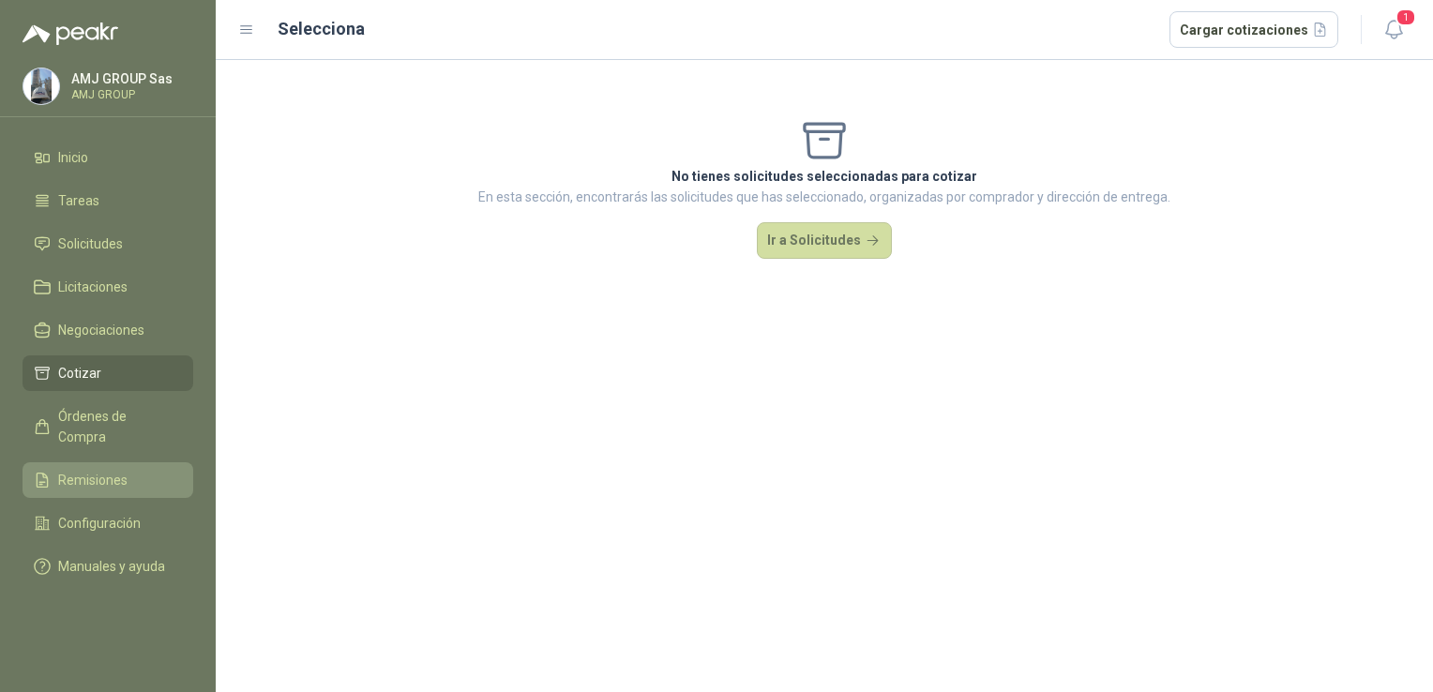
click at [128, 462] on link "Remisiones" at bounding box center [108, 480] width 171 height 36
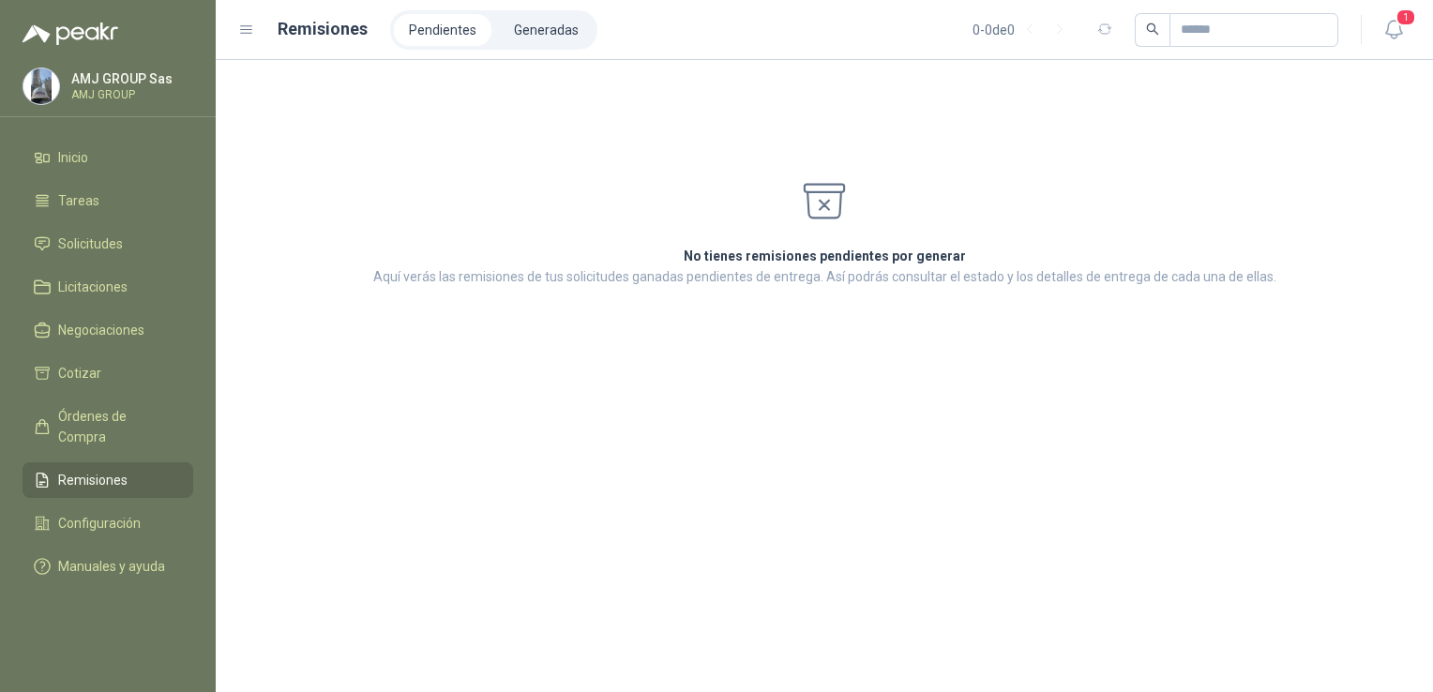
click at [131, 397] on ul "Inicio Tareas Solicitudes Licitaciones Negociaciones Cotizar Órdenes de Compra …" at bounding box center [108, 366] width 216 height 452
click at [131, 505] on link "Configuración" at bounding box center [108, 523] width 171 height 36
click at [98, 363] on span "Cotizar" at bounding box center [79, 373] width 43 height 21
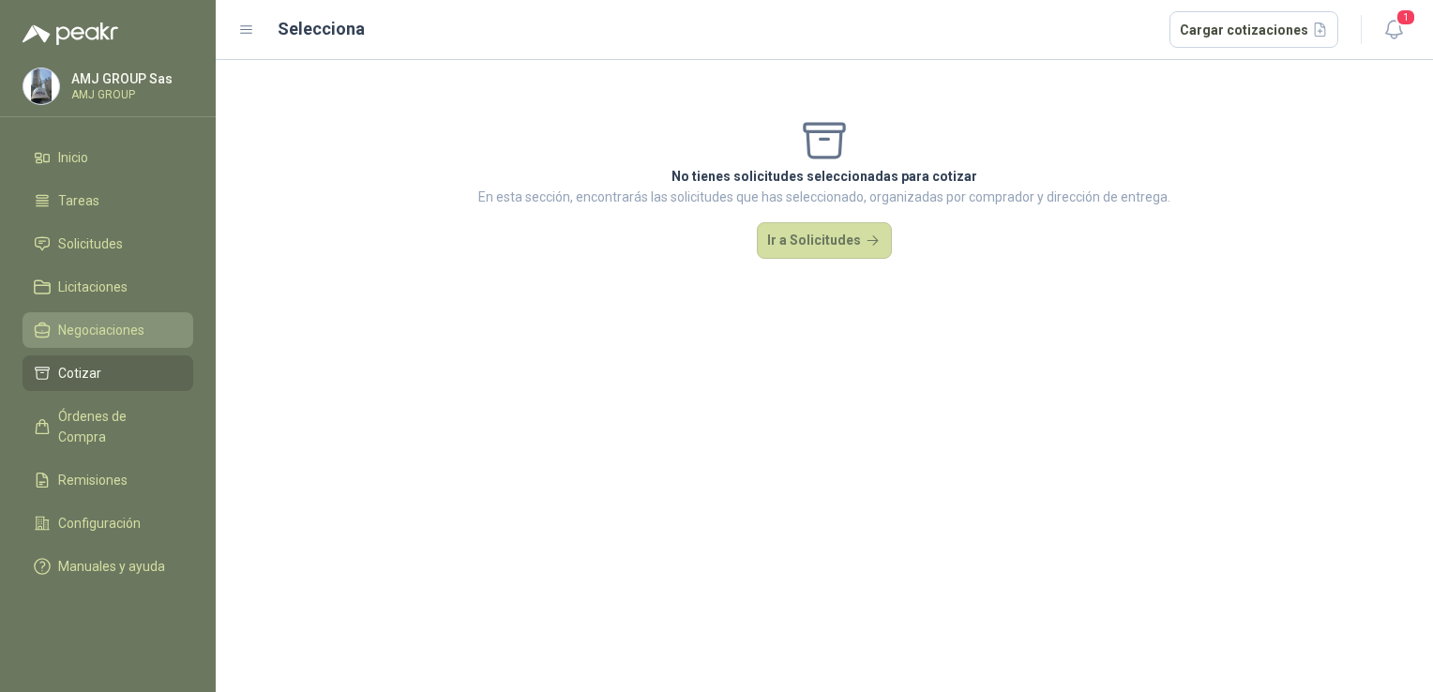
click at [101, 339] on span "Negociaciones" at bounding box center [101, 330] width 86 height 21
